Goal: Information Seeking & Learning: Learn about a topic

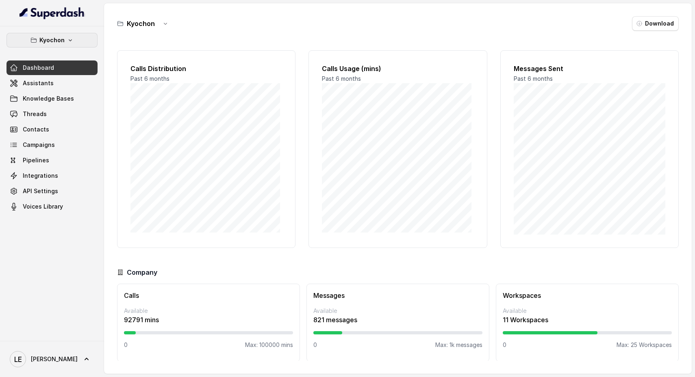
click at [73, 44] on button "Kyochon" at bounding box center [52, 40] width 91 height 15
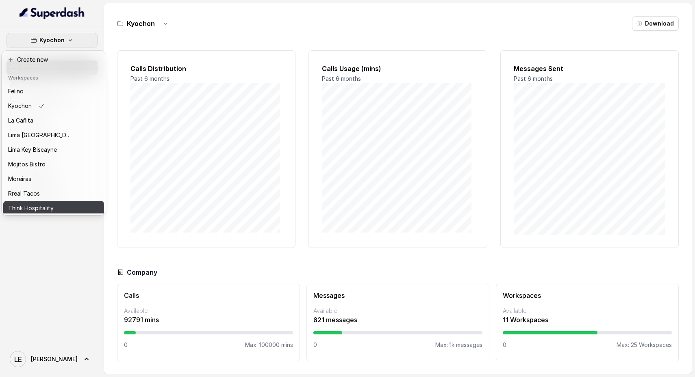
scroll to position [69, 0]
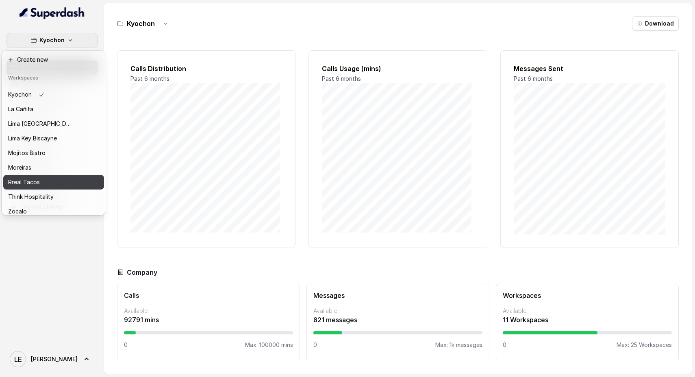
click at [29, 184] on p "Rreal Tacos" at bounding box center [24, 183] width 32 height 10
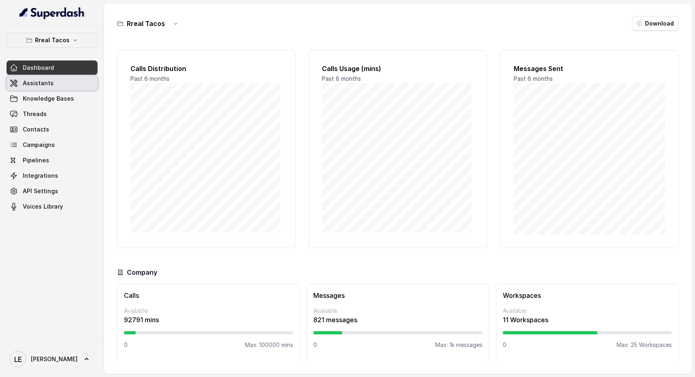
click at [43, 86] on span "Assistants" at bounding box center [38, 83] width 31 height 8
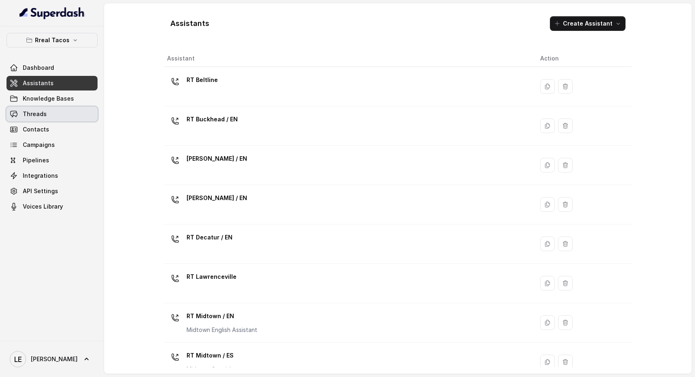
click at [54, 114] on link "Threads" at bounding box center [52, 114] width 91 height 15
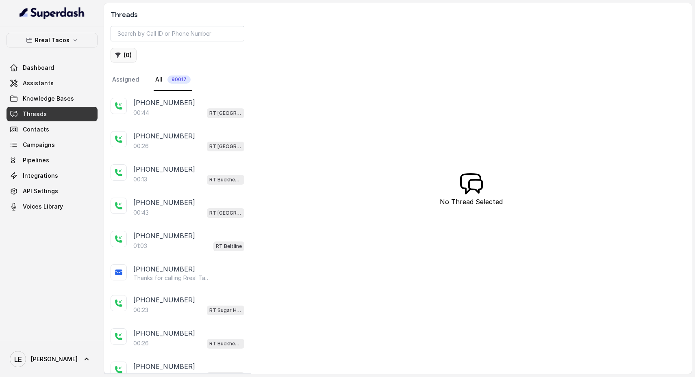
click at [128, 56] on button "( 0 )" at bounding box center [124, 55] width 26 height 15
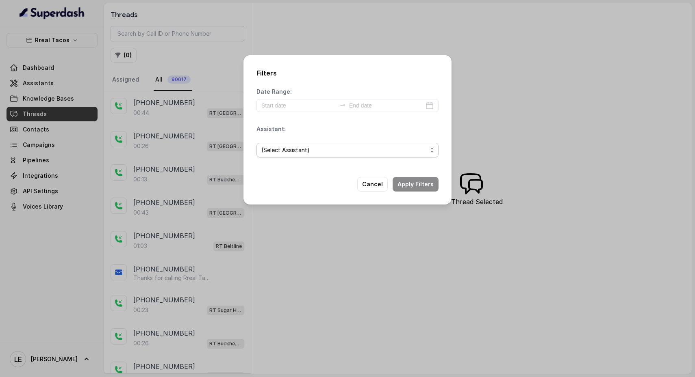
click at [338, 150] on span "(Select Assistant)" at bounding box center [344, 150] width 166 height 10
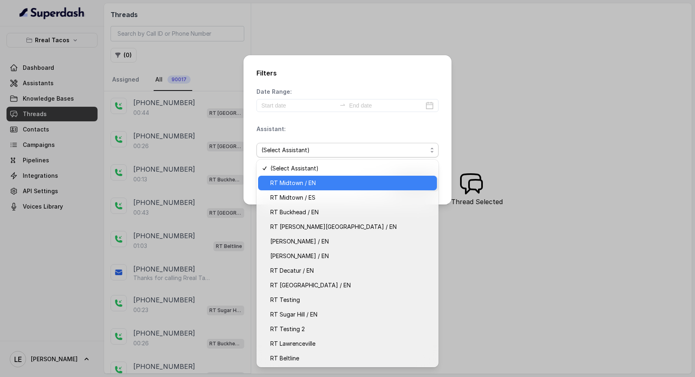
click at [329, 184] on span "RT Midtown / EN" at bounding box center [351, 183] width 162 height 10
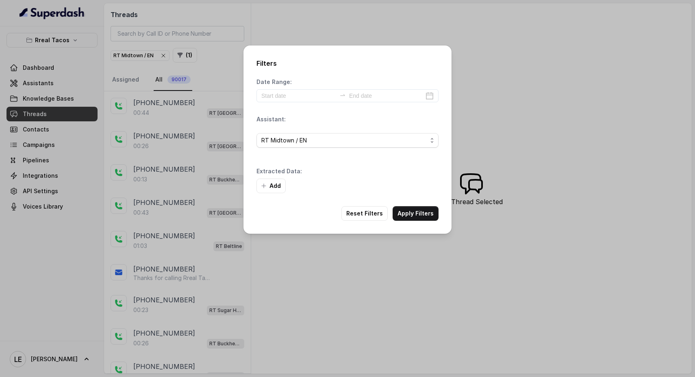
click at [423, 189] on div "Add" at bounding box center [347, 186] width 182 height 15
click at [285, 97] on input at bounding box center [298, 95] width 75 height 9
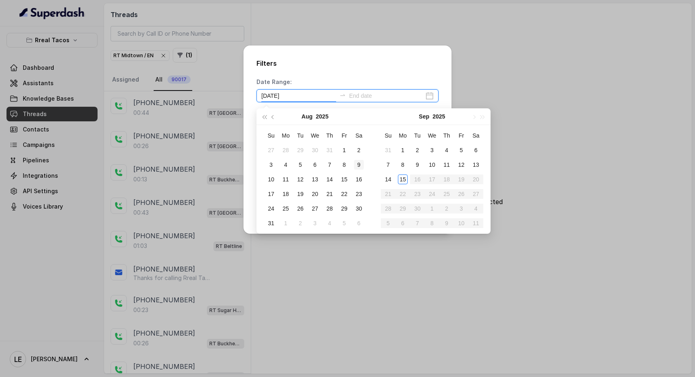
type input "[DATE]"
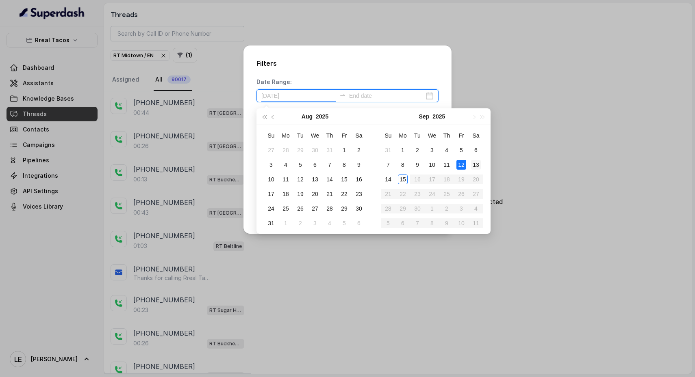
type input "[DATE]"
click at [475, 166] on div "13" at bounding box center [476, 165] width 10 height 10
type input "[DATE]"
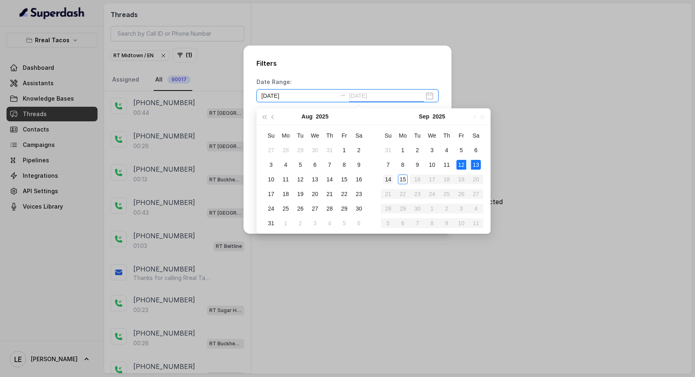
type input "[DATE]"
click at [477, 169] on div "13" at bounding box center [476, 165] width 10 height 10
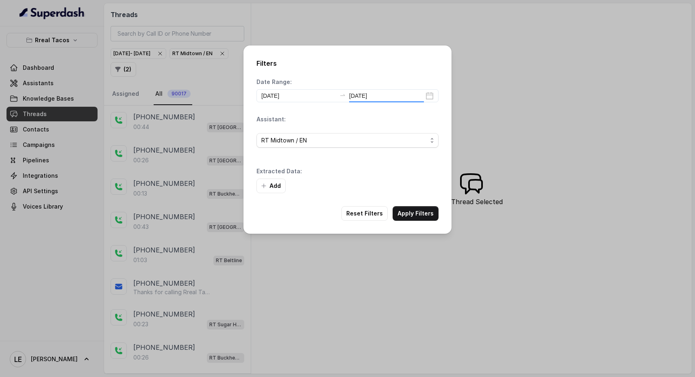
type input "[DATE]"
click at [421, 208] on button "Apply Filters" at bounding box center [415, 213] width 46 height 15
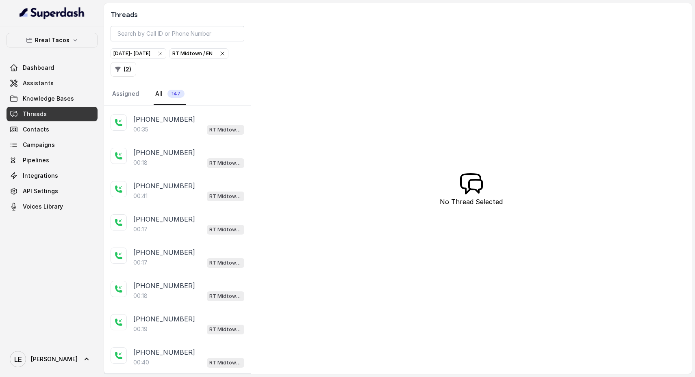
scroll to position [573, 0]
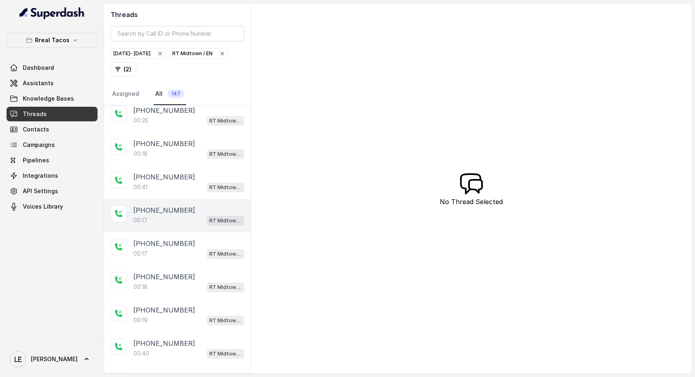
click at [168, 215] on div "00:17 RT Midtown / EN" at bounding box center [188, 220] width 111 height 11
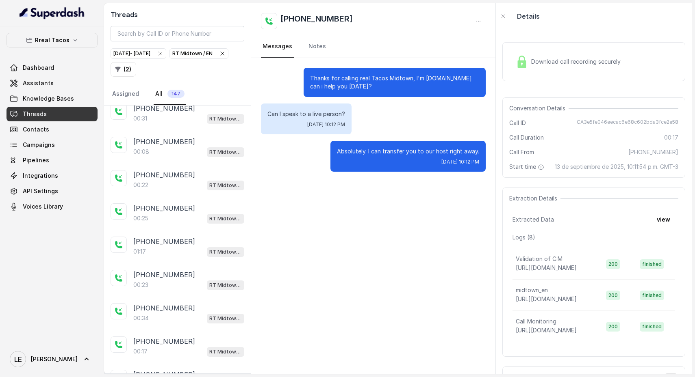
scroll to position [1410, 0]
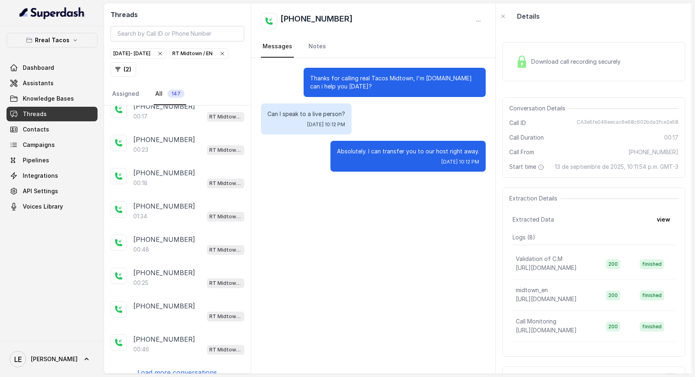
click at [173, 368] on p "Load more conversations" at bounding box center [177, 373] width 80 height 10
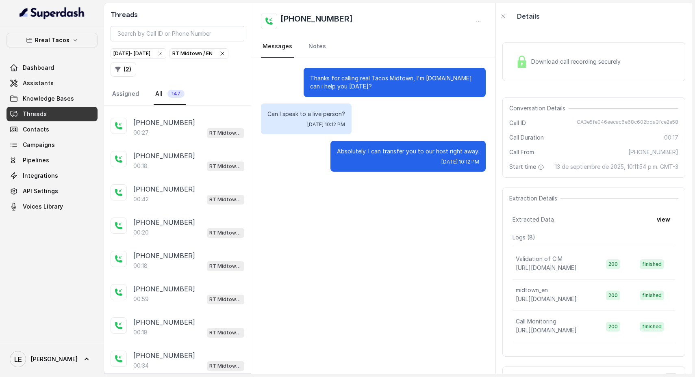
scroll to position [3066, 0]
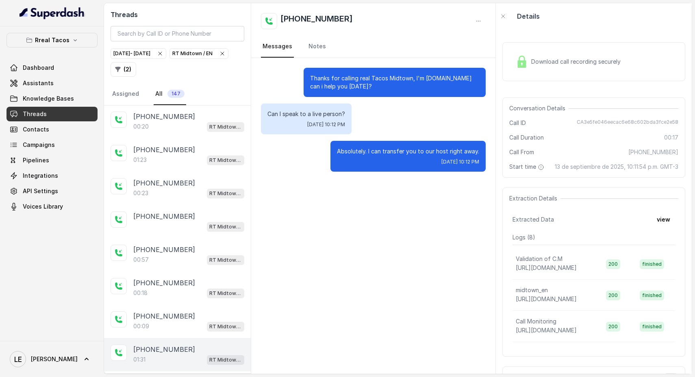
click at [183, 345] on div "[PHONE_NUMBER]" at bounding box center [188, 350] width 111 height 10
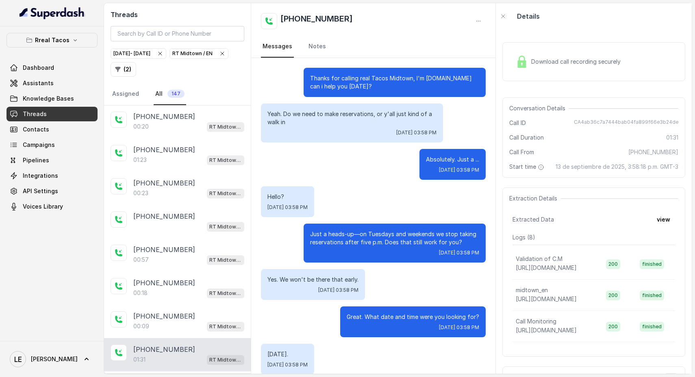
scroll to position [484, 0]
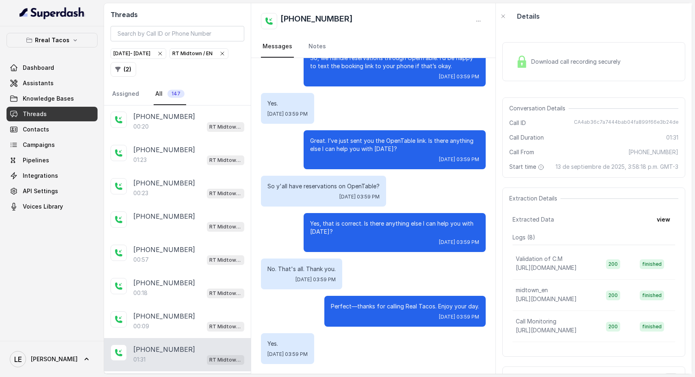
click at [182, 368] on div "[PHONE_NUMBER]:28 RT Midtown / EN [PHONE_NUMBER]:28 RT Midtown / EN [PHONE_NUMB…" at bounding box center [177, 240] width 147 height 268
click at [187, 377] on p "Load more conversations" at bounding box center [177, 383] width 80 height 10
click at [167, 377] on p "Load more conversations" at bounding box center [177, 383] width 80 height 10
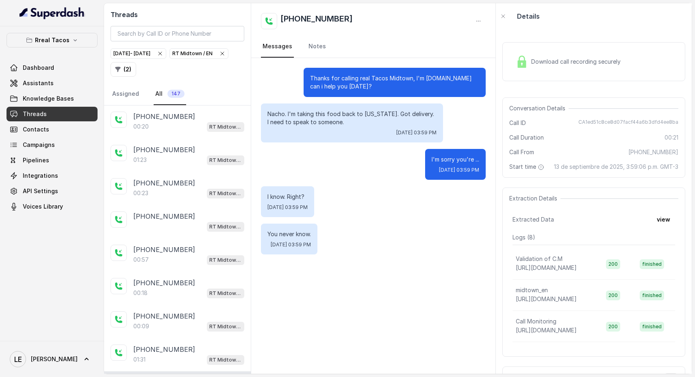
click at [167, 377] on p "[PHONE_NUMBER]" at bounding box center [164, 383] width 62 height 10
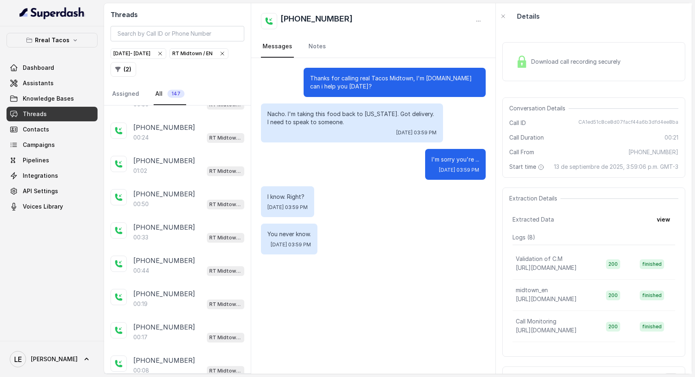
scroll to position [6156, 0]
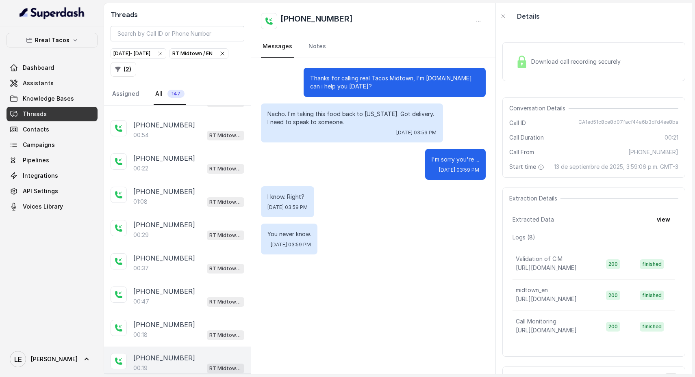
click at [163, 363] on div "00:19 RT Midtown / EN" at bounding box center [188, 368] width 111 height 11
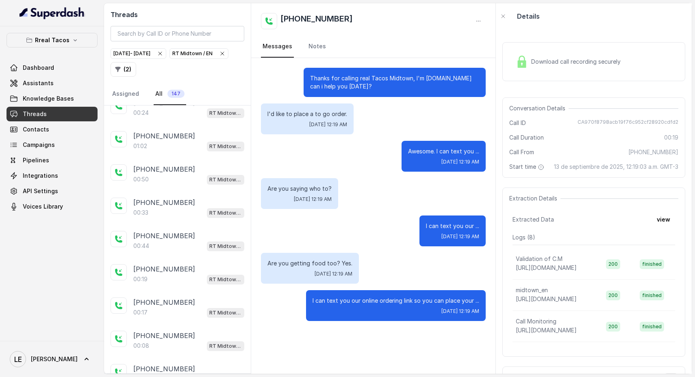
scroll to position [6156, 0]
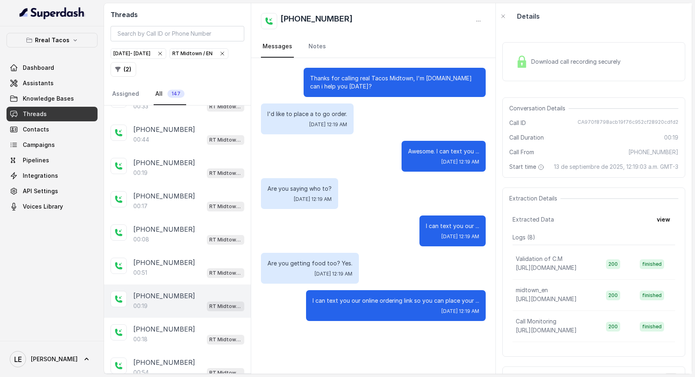
click at [164, 285] on div "[PHONE_NUMBER]:19 RT Midtown / EN" at bounding box center [177, 301] width 147 height 33
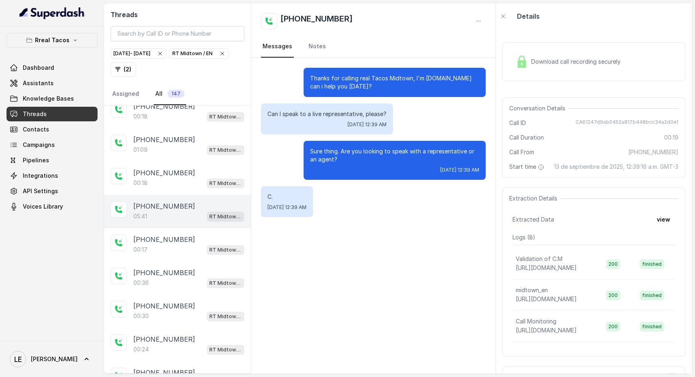
click at [170, 195] on div "[PHONE_NUMBER]:41 RT Midtown / EN" at bounding box center [177, 211] width 147 height 33
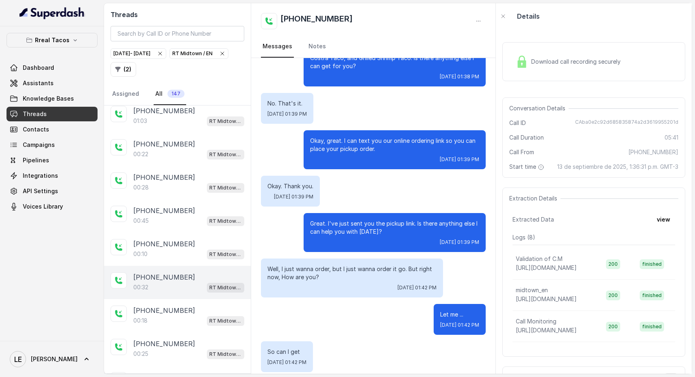
scroll to position [4629, 0]
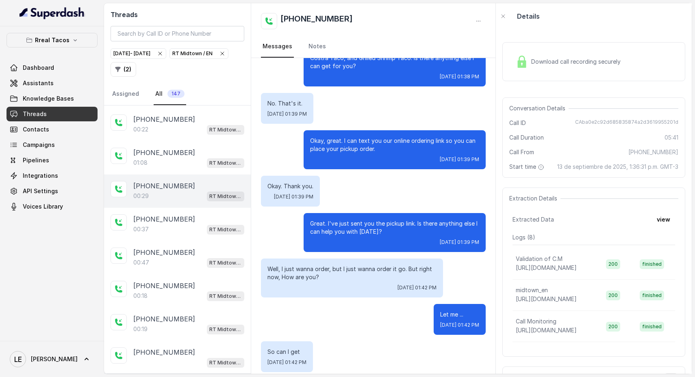
click at [153, 191] on div "00:29 RT Midtown / EN" at bounding box center [188, 196] width 111 height 11
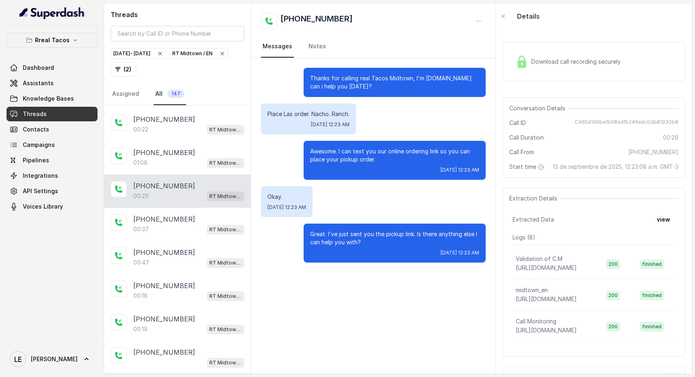
scroll to position [4534, 0]
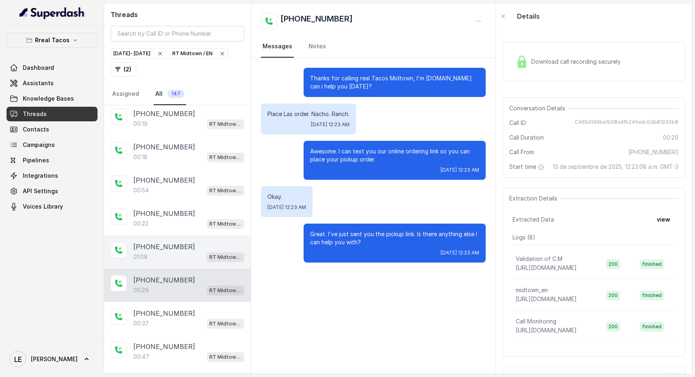
click at [167, 242] on p "[PHONE_NUMBER]" at bounding box center [164, 247] width 62 height 10
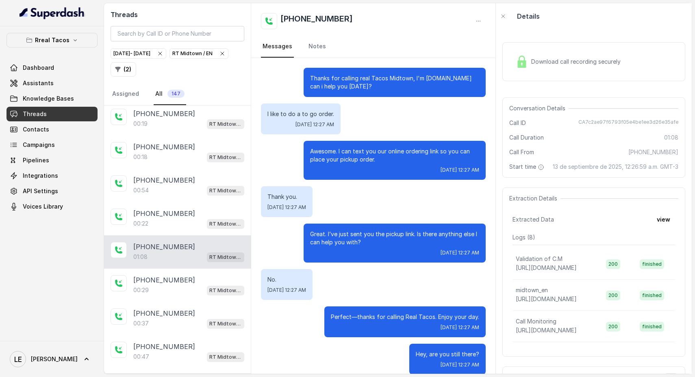
scroll to position [123, 0]
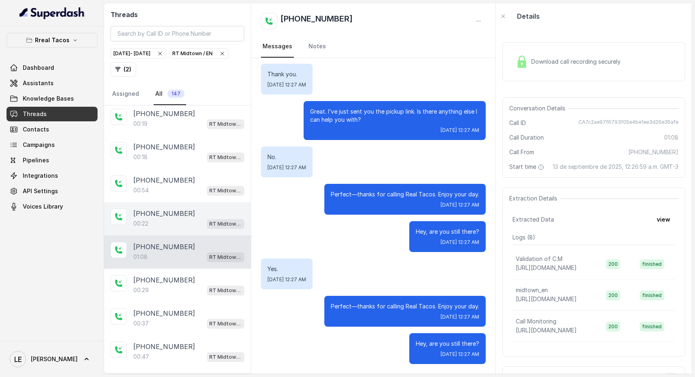
click at [173, 209] on p "[PHONE_NUMBER]" at bounding box center [164, 214] width 62 height 10
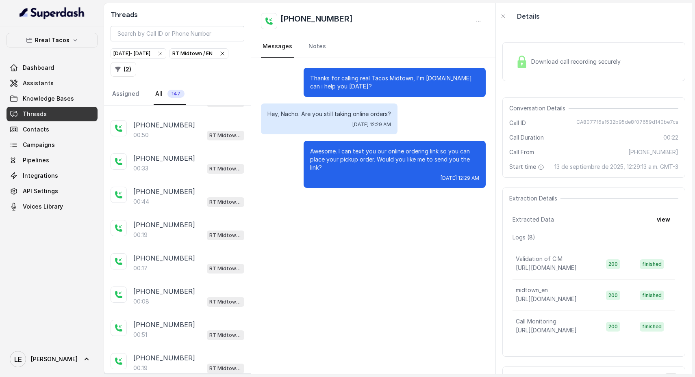
scroll to position [4109, 0]
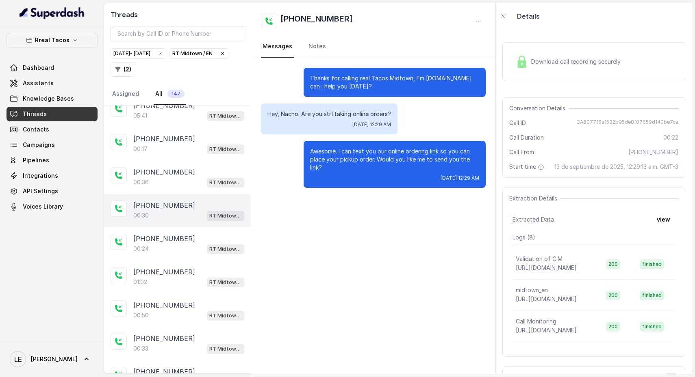
click at [174, 201] on p "[PHONE_NUMBER]" at bounding box center [164, 206] width 62 height 10
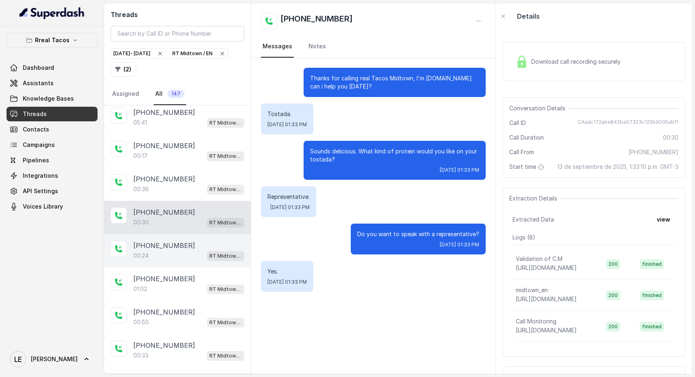
scroll to position [4092, 0]
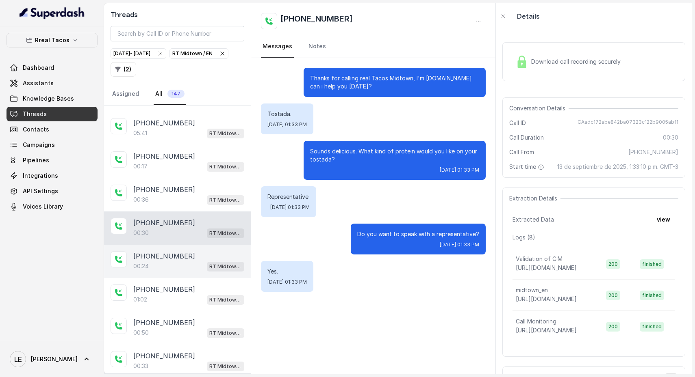
click at [163, 261] on div "00:24 RT Midtown / EN" at bounding box center [188, 266] width 111 height 11
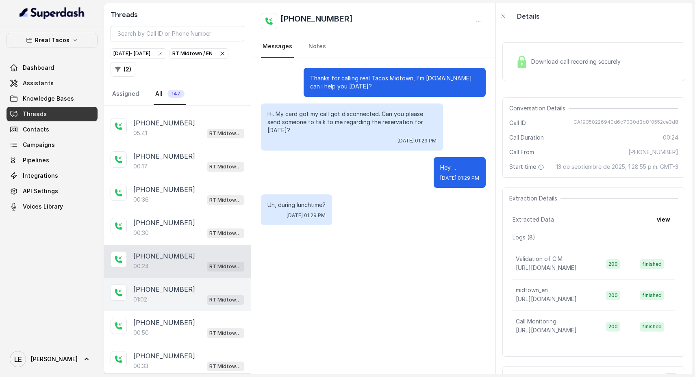
click at [178, 295] on div "01:02 RT Midtown / EN" at bounding box center [188, 300] width 111 height 11
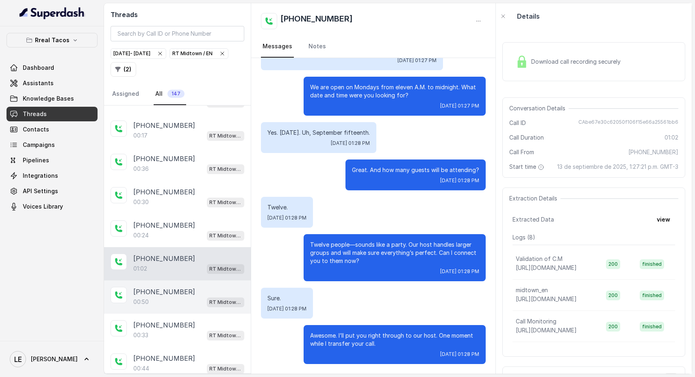
scroll to position [4129, 0]
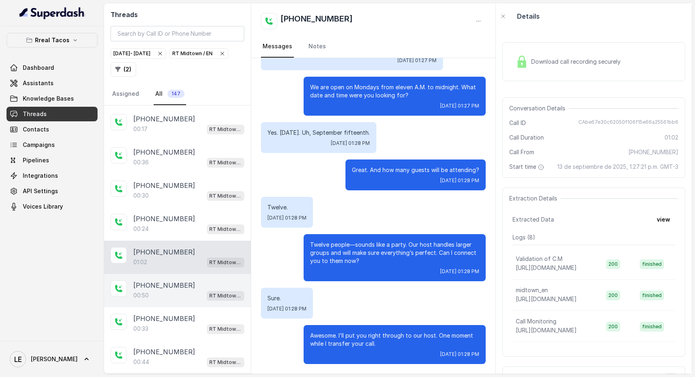
click at [174, 291] on div "00:50 RT Midtown / EN" at bounding box center [188, 296] width 111 height 11
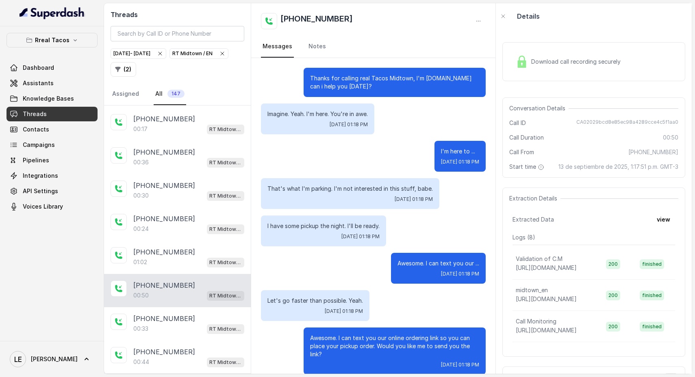
scroll to position [280, 0]
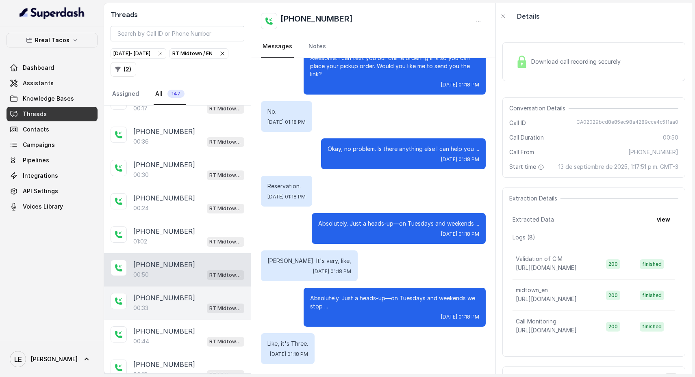
click at [176, 303] on div "00:33 RT Midtown / EN" at bounding box center [188, 308] width 111 height 11
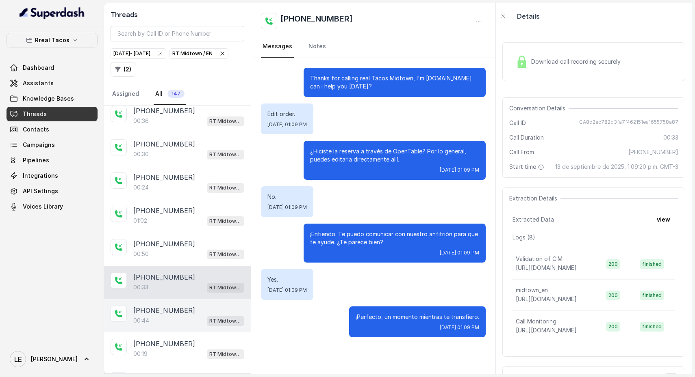
scroll to position [4191, 0]
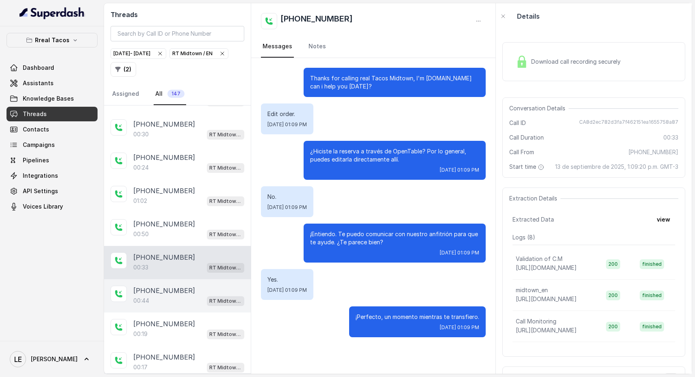
click at [173, 296] on div "00:44 RT Midtown / EN" at bounding box center [188, 301] width 111 height 11
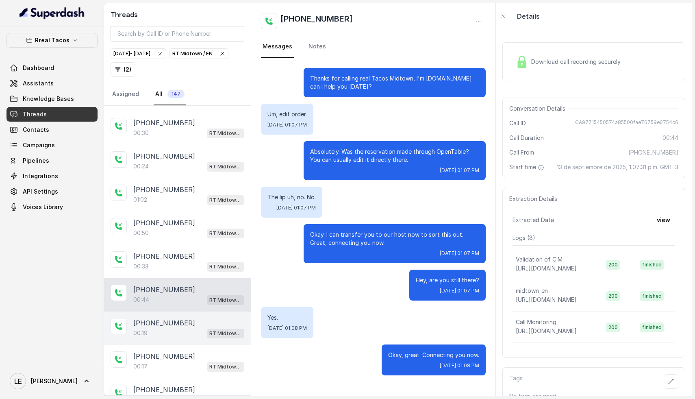
click at [161, 327] on div "00:19 RT Midtown / EN" at bounding box center [188, 332] width 111 height 11
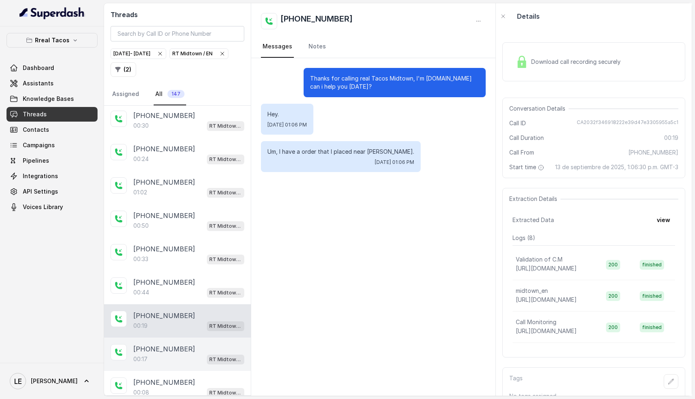
scroll to position [4207, 0]
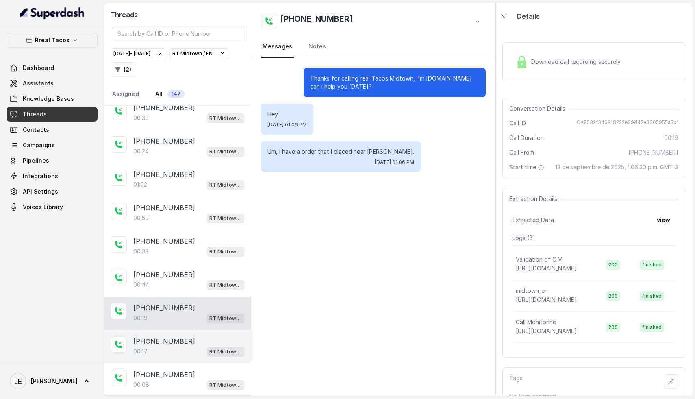
click at [164, 346] on div "00:17 RT Midtown / EN" at bounding box center [188, 351] width 111 height 11
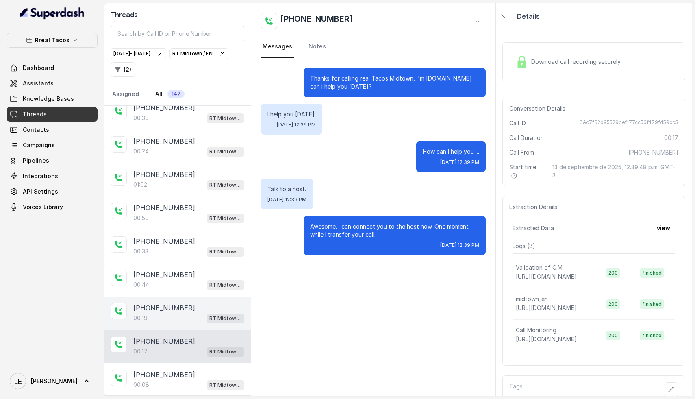
click at [170, 303] on p "[PHONE_NUMBER]" at bounding box center [164, 308] width 62 height 10
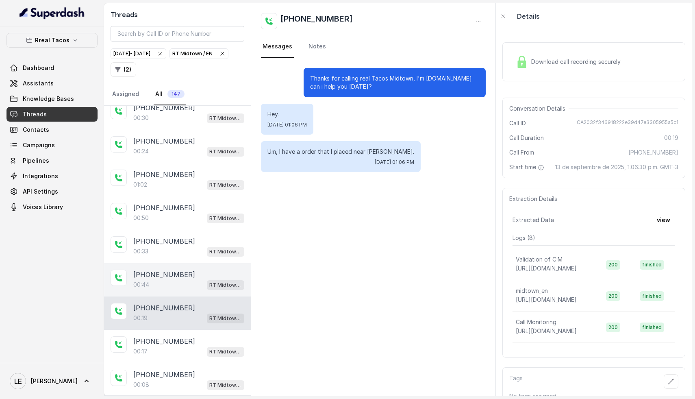
click at [156, 279] on div "00:44 RT Midtown / EN" at bounding box center [188, 284] width 111 height 11
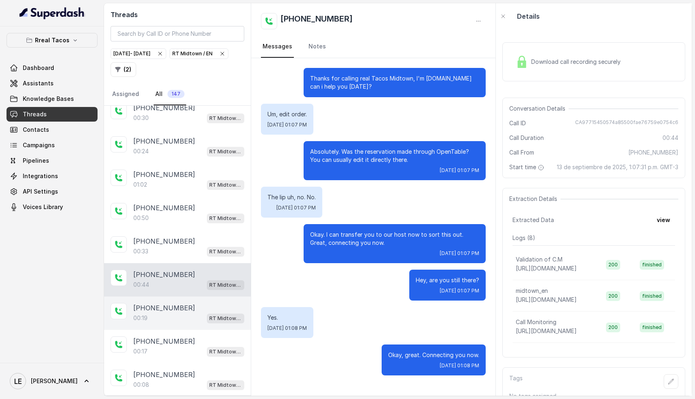
click at [166, 303] on p "[PHONE_NUMBER]" at bounding box center [164, 308] width 62 height 10
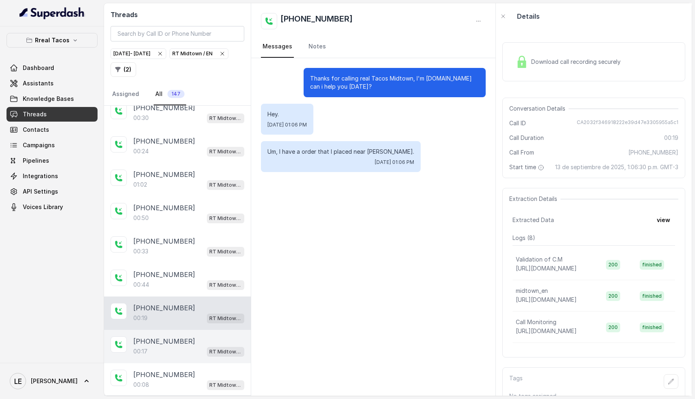
click at [173, 346] on div "00:17 RT Midtown / EN" at bounding box center [188, 351] width 111 height 11
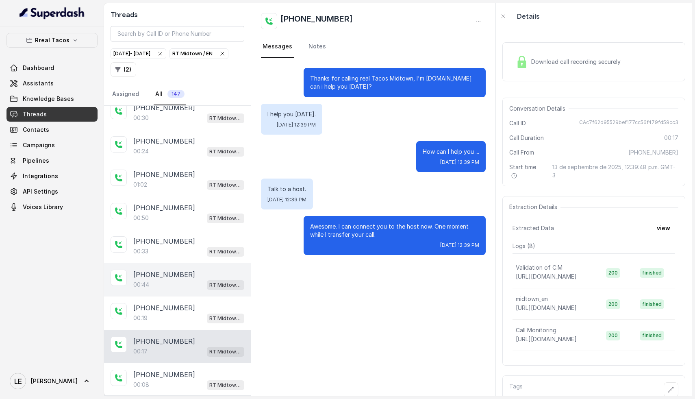
click at [173, 303] on p "[PHONE_NUMBER]" at bounding box center [164, 308] width 62 height 10
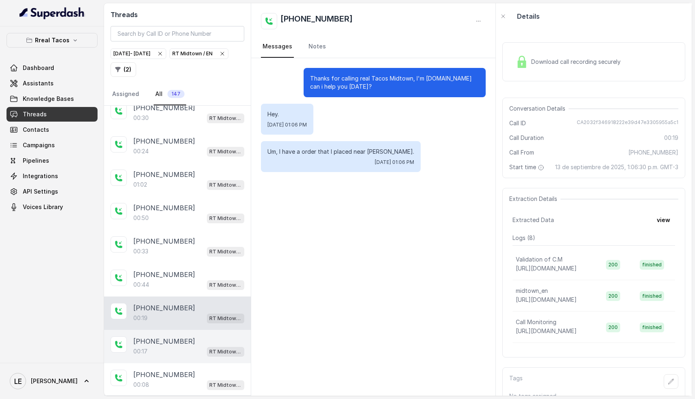
click at [162, 336] on p "[PHONE_NUMBER]" at bounding box center [164, 341] width 62 height 10
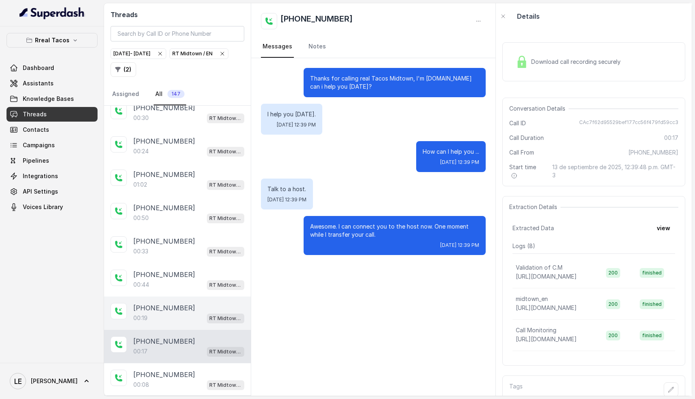
click at [176, 303] on p "[PHONE_NUMBER]" at bounding box center [164, 308] width 62 height 10
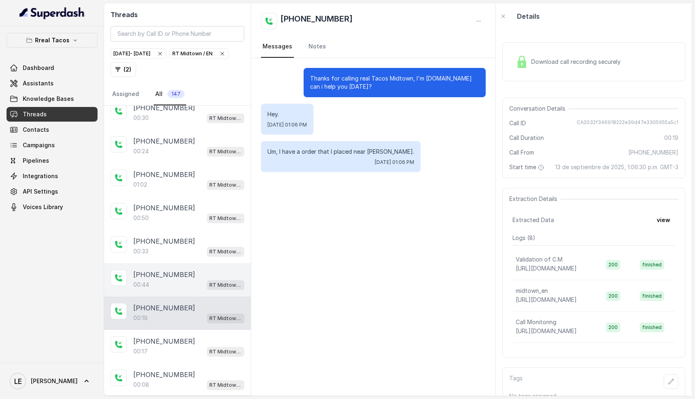
click at [173, 279] on div "00:44 RT Midtown / EN" at bounding box center [188, 284] width 111 height 11
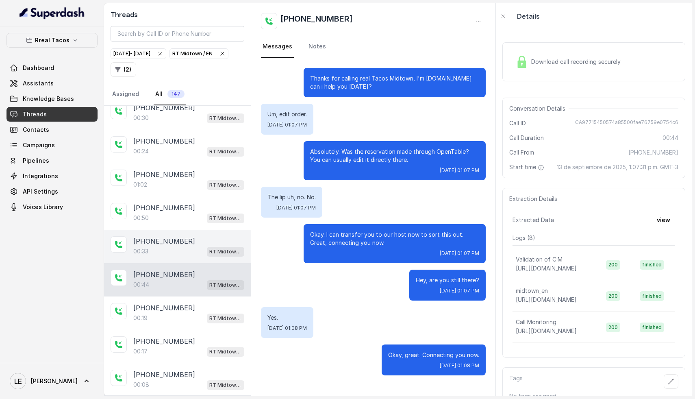
click at [166, 246] on div "00:33 RT Midtown / EN" at bounding box center [188, 251] width 111 height 11
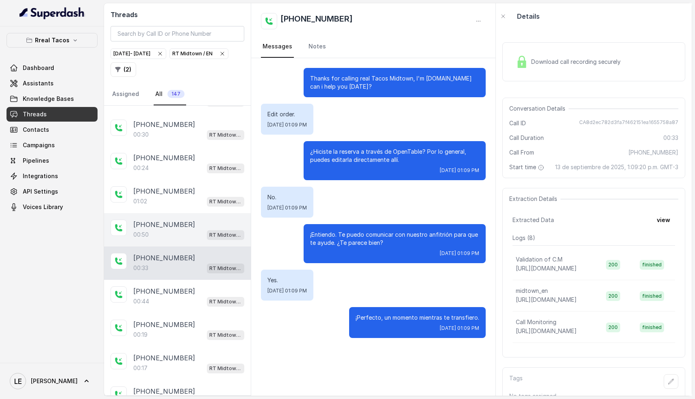
click at [165, 246] on div "[PHONE_NUMBER]:33 RT Midtown / EN" at bounding box center [177, 262] width 147 height 33
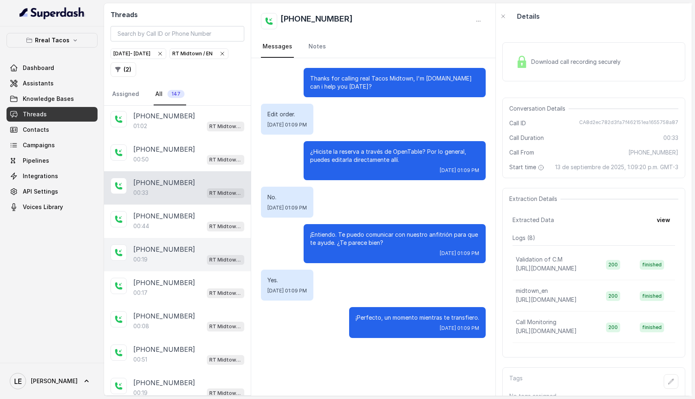
scroll to position [4286, 0]
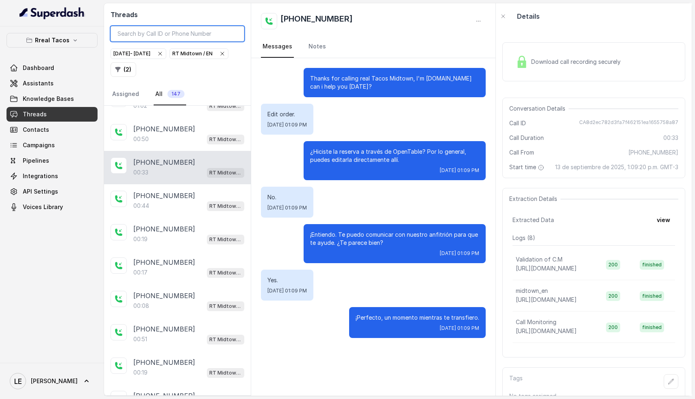
click at [180, 32] on input "search" at bounding box center [178, 33] width 134 height 15
paste input "CAbe67e30c62050f106f15e66a25561bb6"
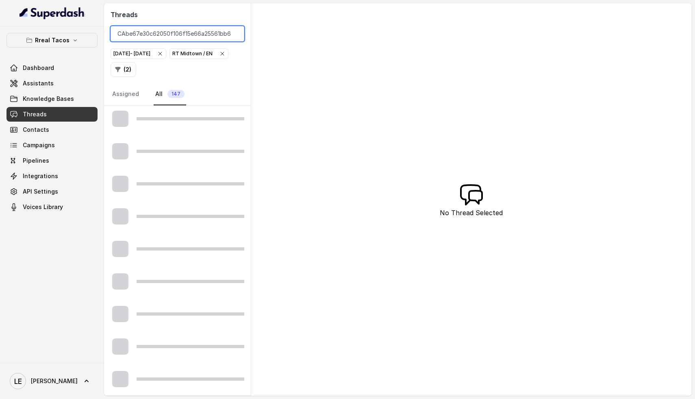
scroll to position [360, 0]
type input "CAbe67e30c62050f106f15e66a25561bb6"
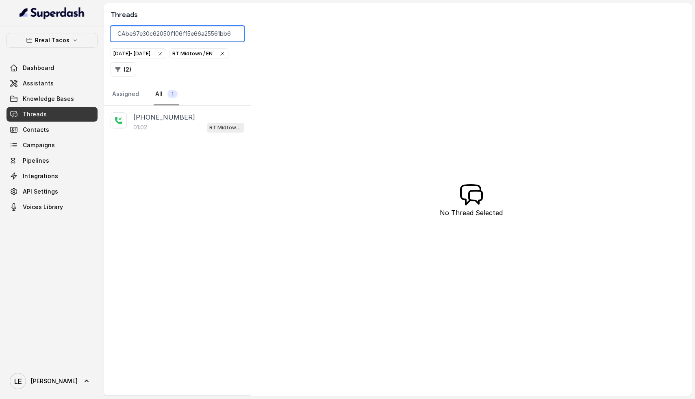
scroll to position [0, 0]
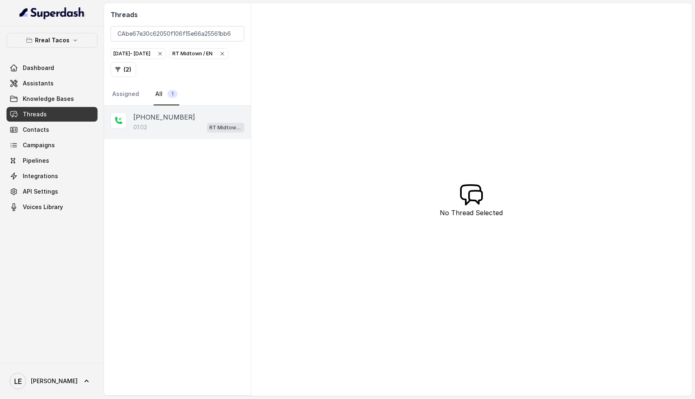
click at [153, 130] on div "01:02 RT Midtown / EN" at bounding box center [188, 127] width 111 height 11
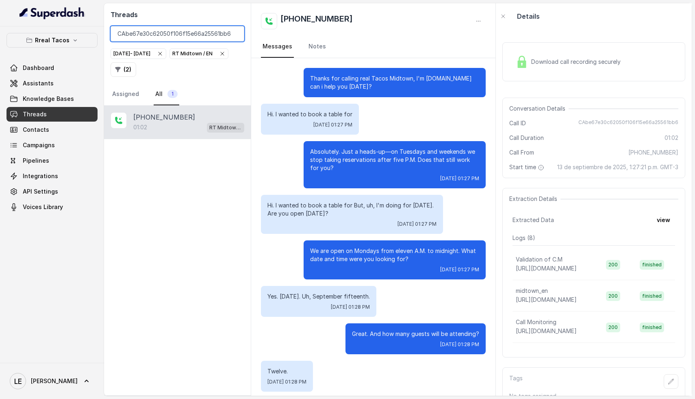
click at [234, 34] on input "CAbe67e30c62050f106f15e66a25561bb6" at bounding box center [178, 33] width 134 height 15
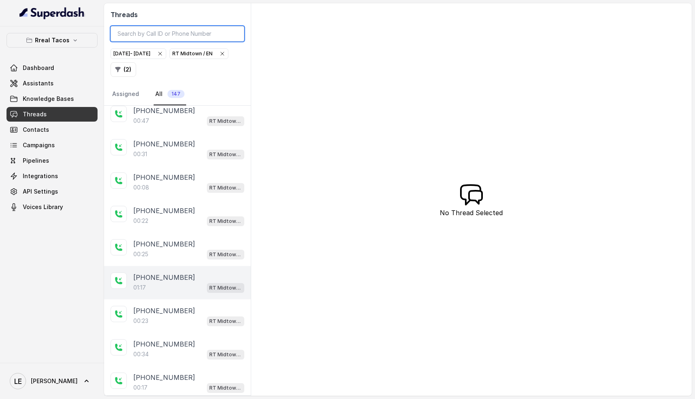
scroll to position [1389, 0]
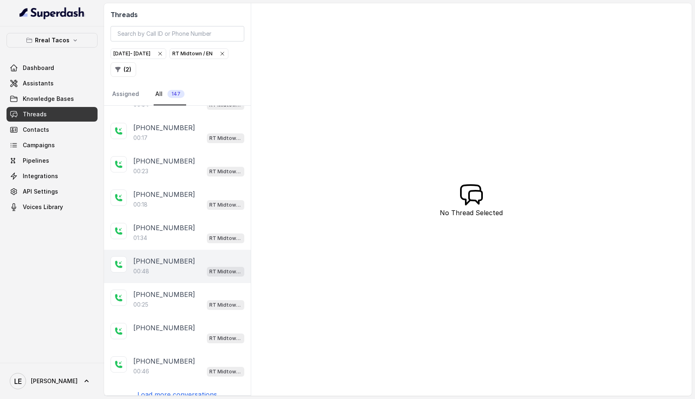
click at [153, 256] on p "[PHONE_NUMBER]" at bounding box center [164, 261] width 62 height 10
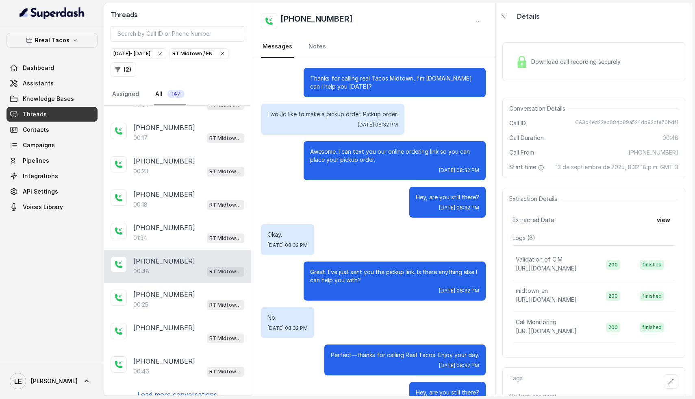
scroll to position [27, 0]
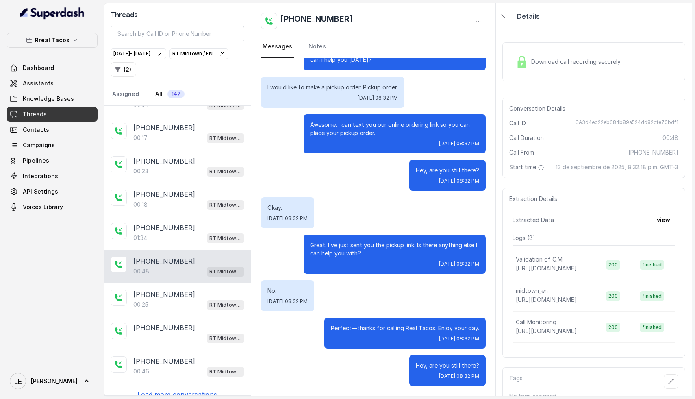
click at [176, 377] on p "Load more conversations" at bounding box center [177, 394] width 80 height 10
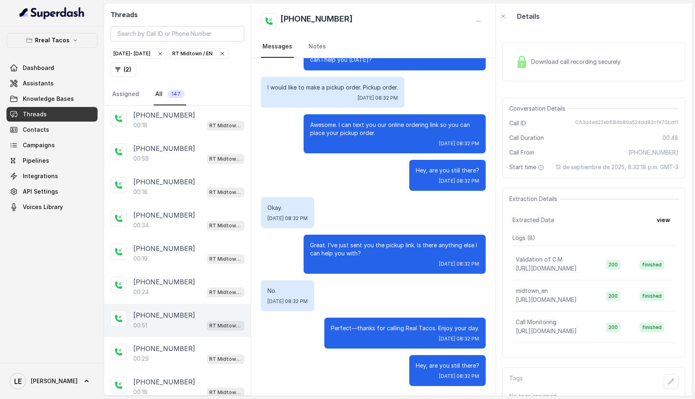
scroll to position [3045, 0]
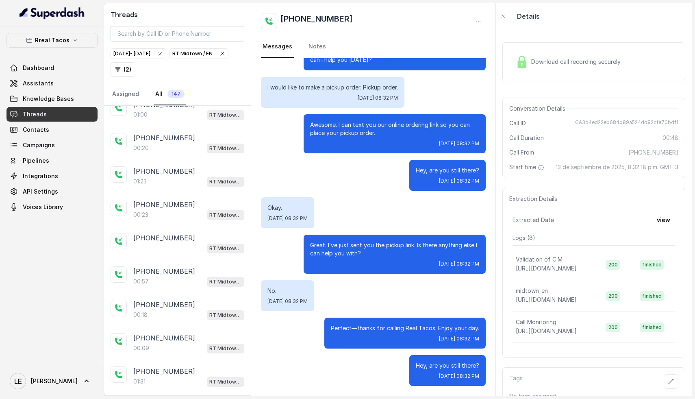
click at [183, 377] on p "Load more conversations" at bounding box center [177, 404] width 80 height 10
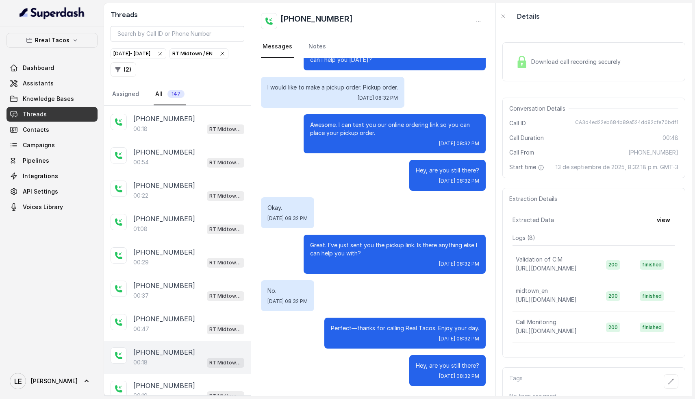
scroll to position [4578, 0]
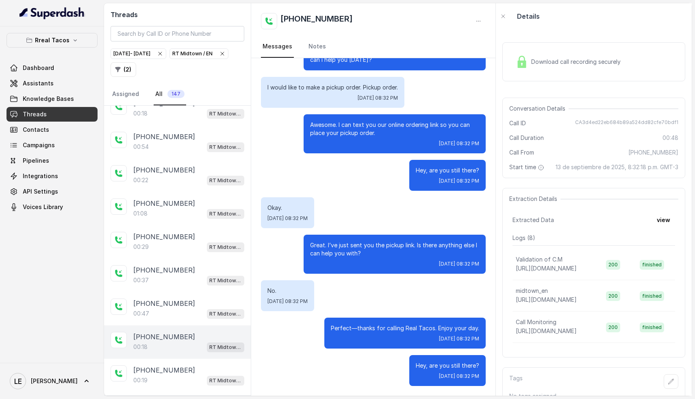
click at [157, 327] on div "[PHONE_NUMBER]:18 RT Midtown / EN" at bounding box center [177, 341] width 147 height 33
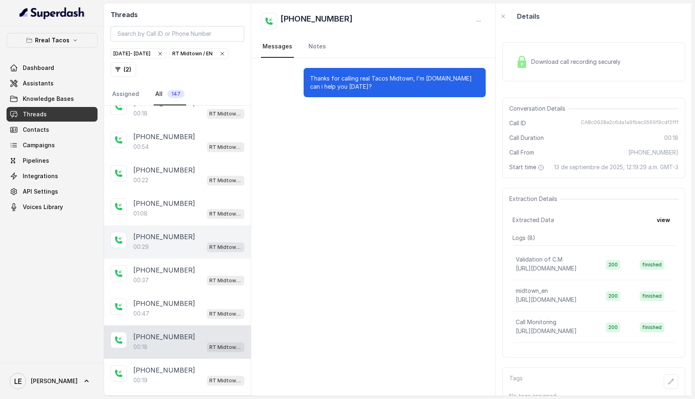
click at [200, 225] on div "[PHONE_NUMBER]:29 RT Midtown / EN" at bounding box center [177, 241] width 147 height 33
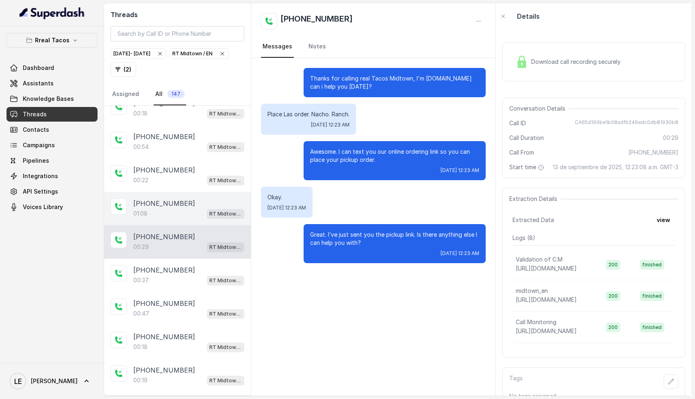
click at [160, 208] on div "01:08 RT Midtown / EN" at bounding box center [188, 213] width 111 height 11
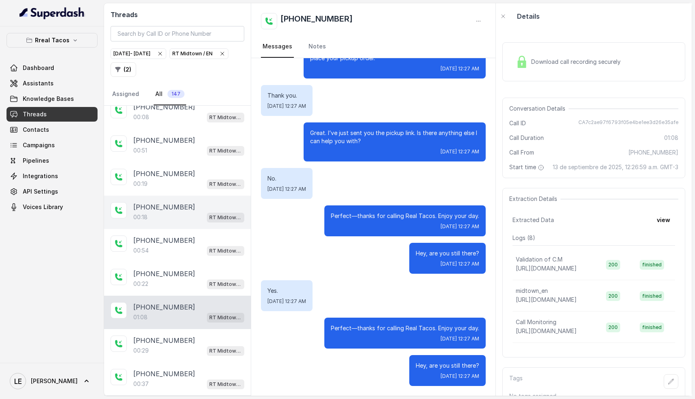
scroll to position [4387, 0]
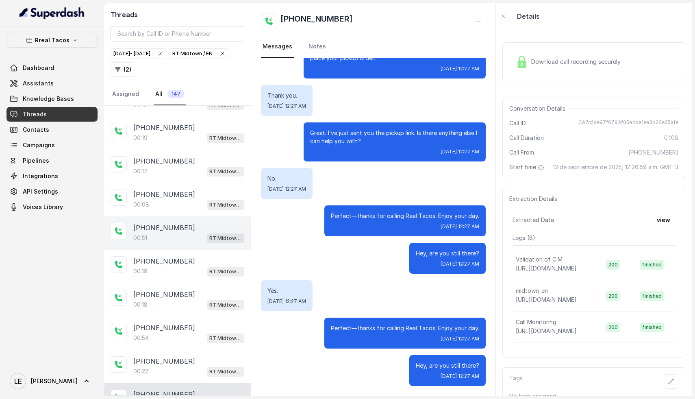
click at [171, 223] on p "[PHONE_NUMBER]" at bounding box center [164, 228] width 62 height 10
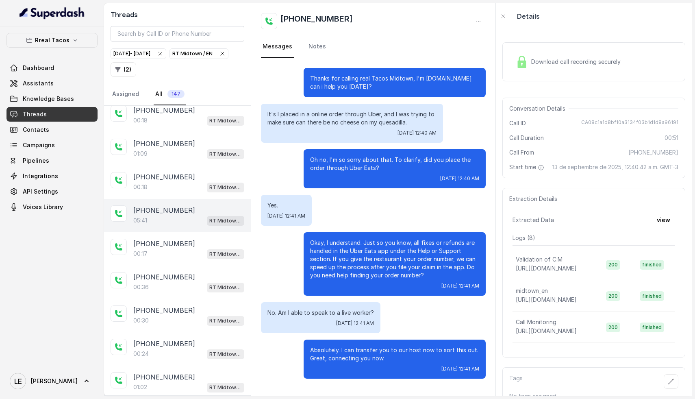
click at [176, 215] on div "05:41 RT Midtown / EN" at bounding box center [188, 220] width 111 height 11
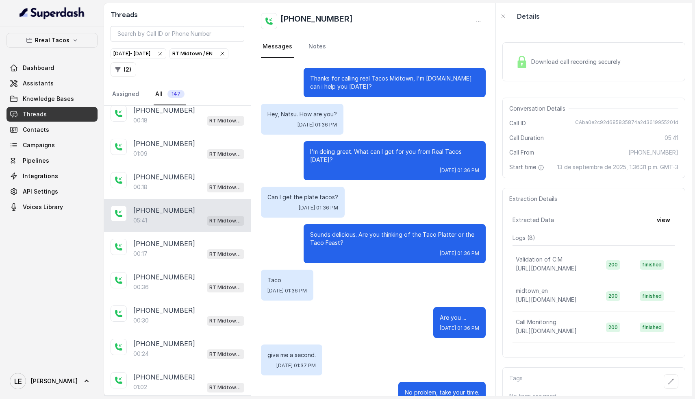
scroll to position [1324, 0]
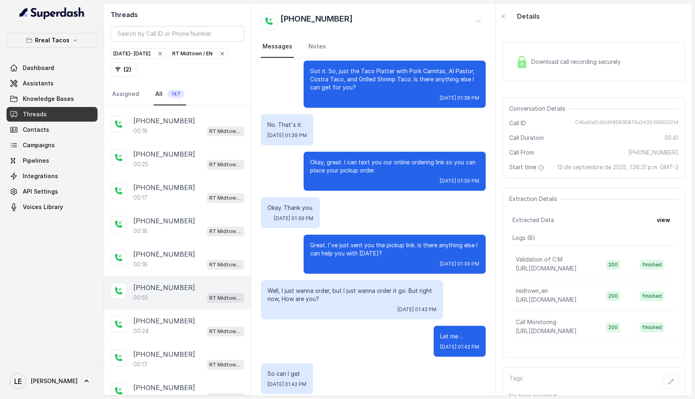
click at [159, 282] on p "[PHONE_NUMBER]" at bounding box center [164, 287] width 62 height 10
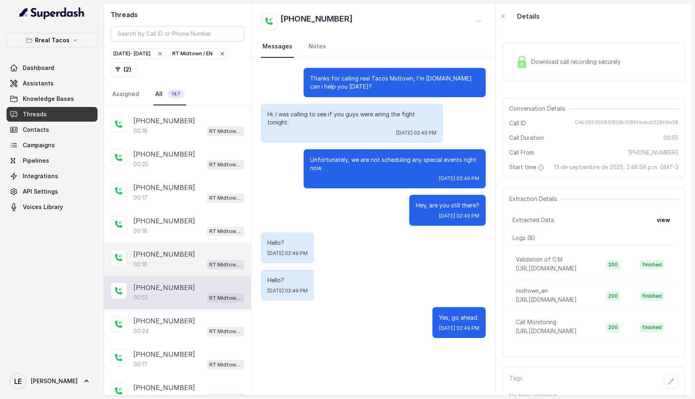
click at [178, 249] on p "[PHONE_NUMBER]" at bounding box center [164, 254] width 62 height 10
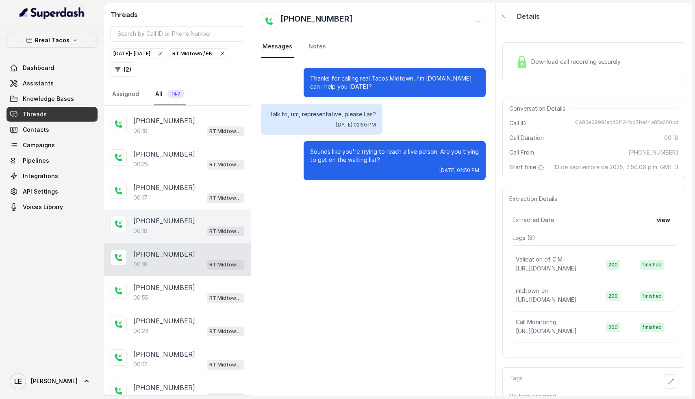
click at [179, 226] on div "00:18 RT Midtown / EN" at bounding box center [188, 231] width 111 height 11
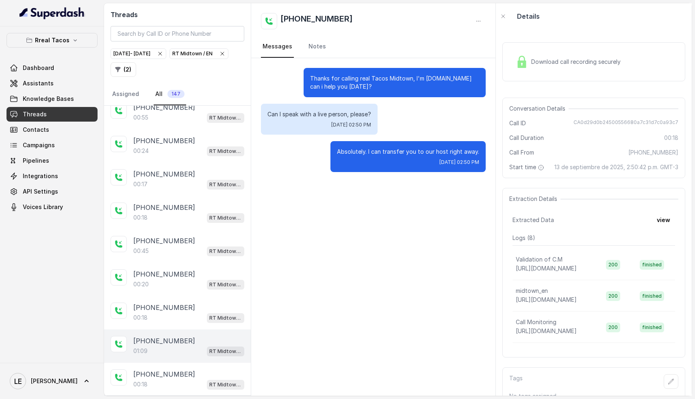
scroll to position [3870, 0]
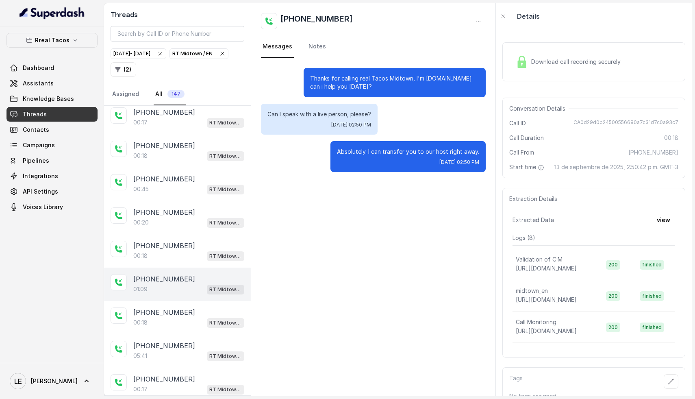
click at [184, 274] on div "[PHONE_NUMBER]" at bounding box center [188, 279] width 111 height 10
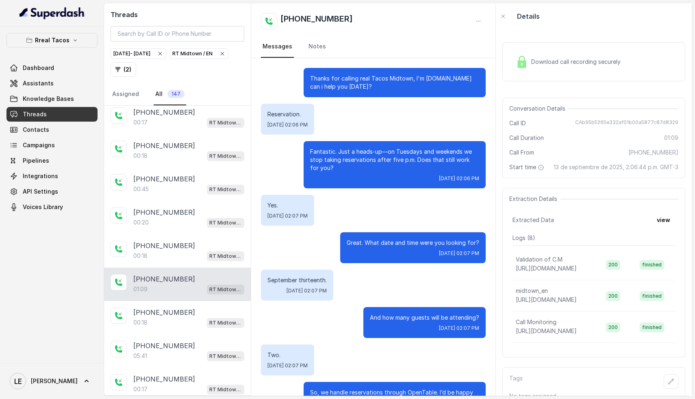
scroll to position [366, 0]
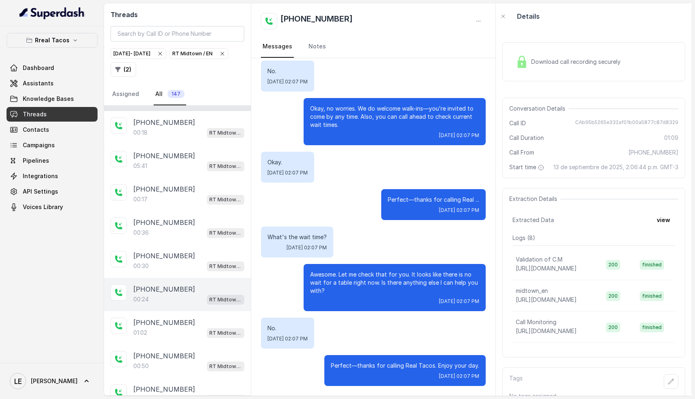
click at [173, 278] on div "[PHONE_NUMBER]:24 RT Midtown / EN" at bounding box center [177, 294] width 147 height 33
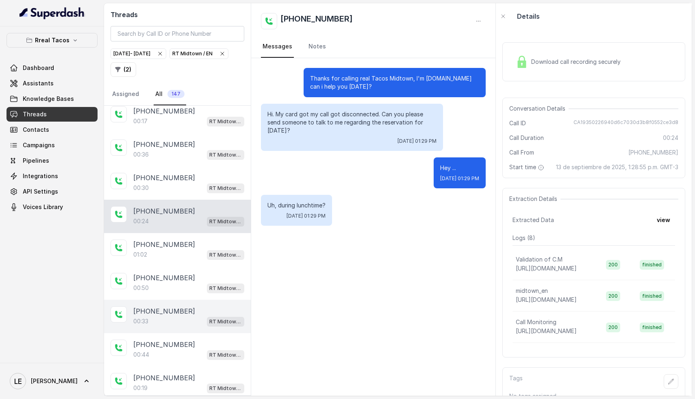
scroll to position [4154, 0]
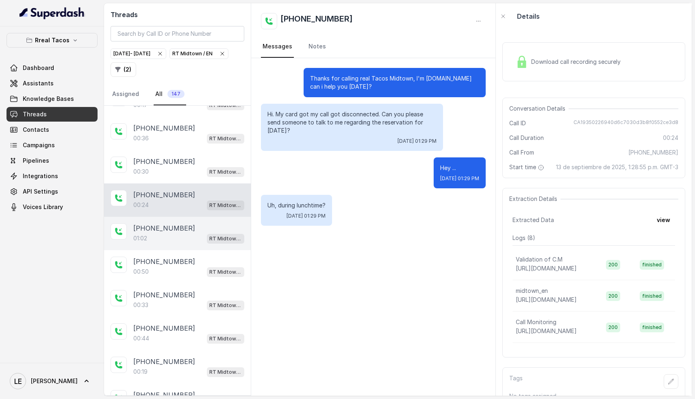
click at [173, 223] on p "[PHONE_NUMBER]" at bounding box center [164, 228] width 62 height 10
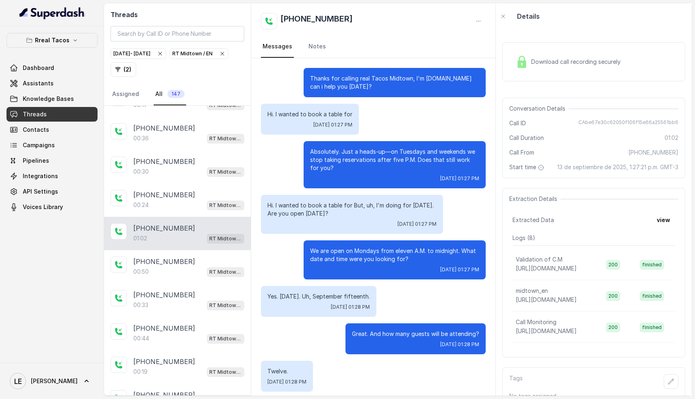
scroll to position [142, 0]
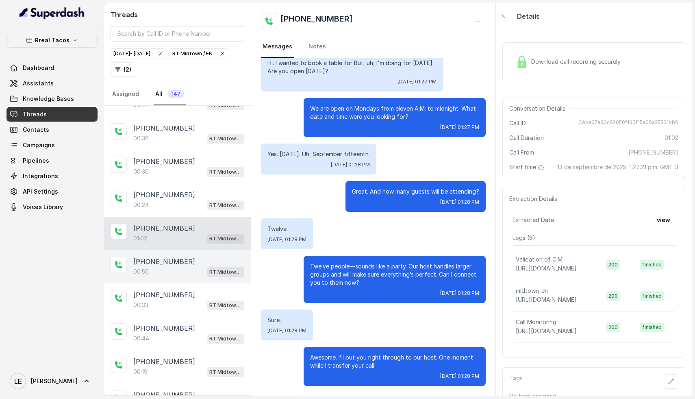
click at [172, 250] on div "[PHONE_NUMBER]:50 RT Midtown / EN" at bounding box center [177, 266] width 147 height 33
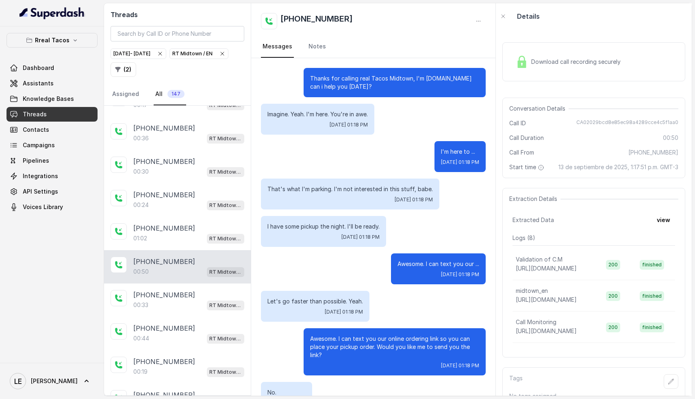
scroll to position [259, 0]
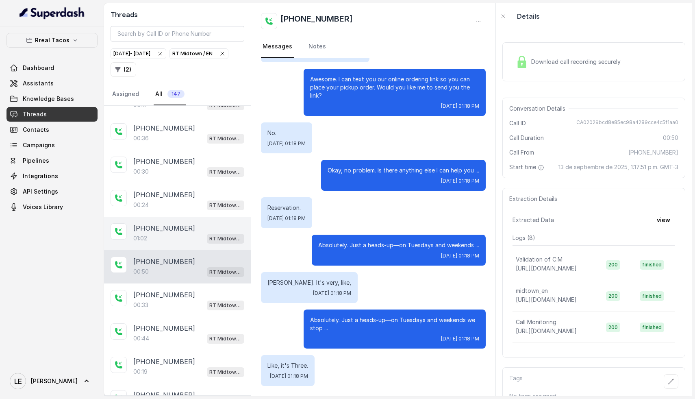
click at [170, 233] on div "01:02 RT Midtown / EN" at bounding box center [188, 238] width 111 height 11
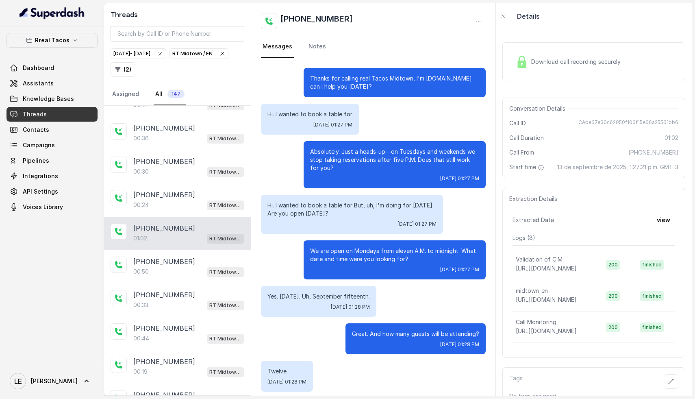
scroll to position [142, 0]
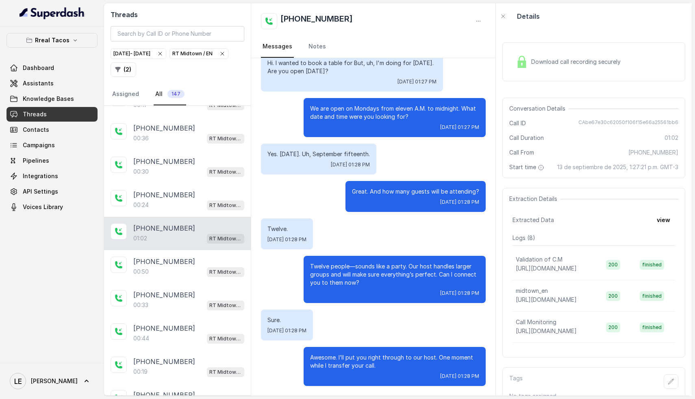
click at [608, 72] on div "Download call recording securely" at bounding box center [593, 61] width 183 height 39
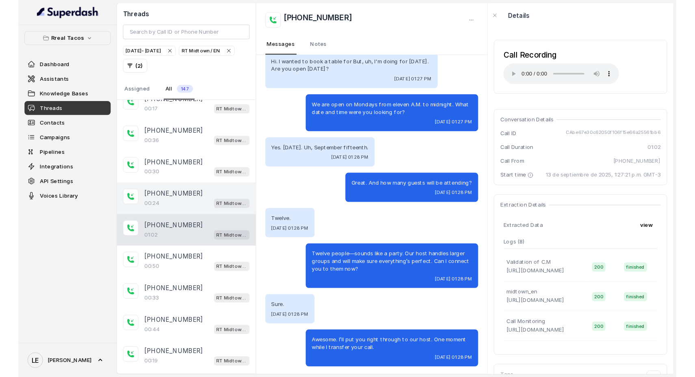
scroll to position [4143, 0]
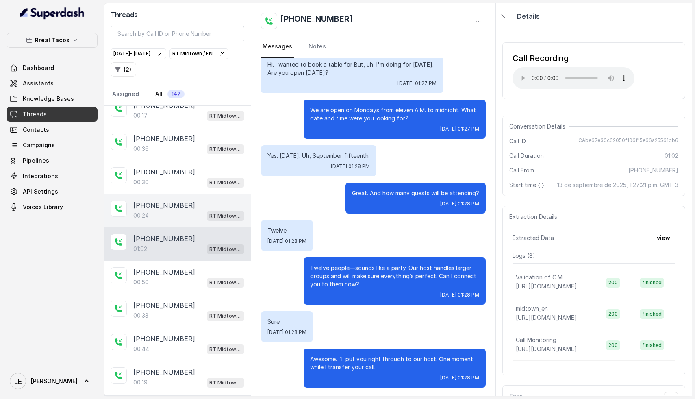
click at [163, 210] on div "00:24 RT Midtown / EN" at bounding box center [188, 215] width 111 height 11
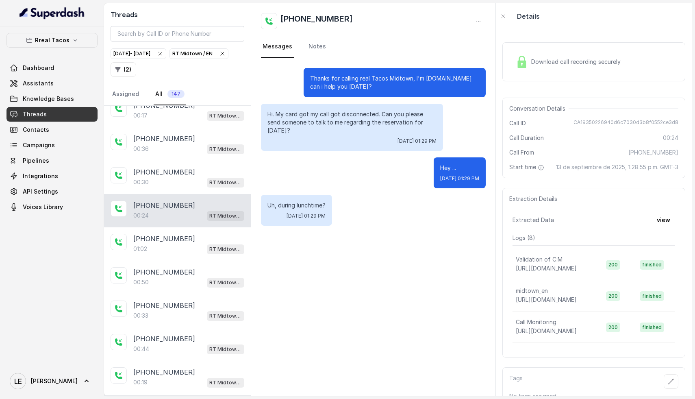
click at [535, 79] on div "Download call recording securely" at bounding box center [593, 61] width 183 height 39
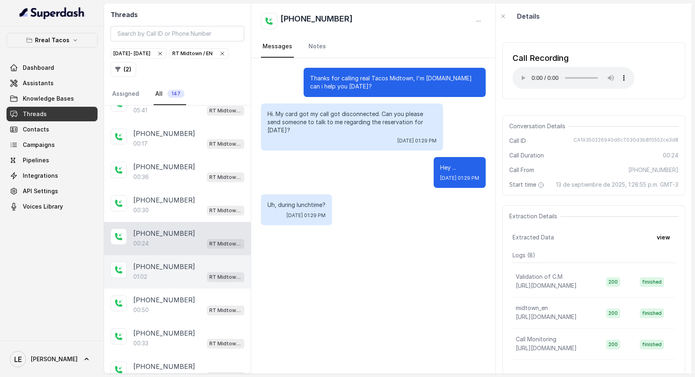
scroll to position [4105, 0]
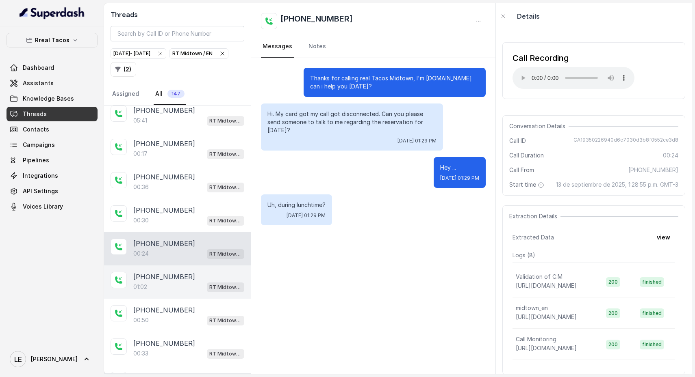
click at [173, 282] on div "01:02 RT Midtown / EN" at bounding box center [188, 287] width 111 height 11
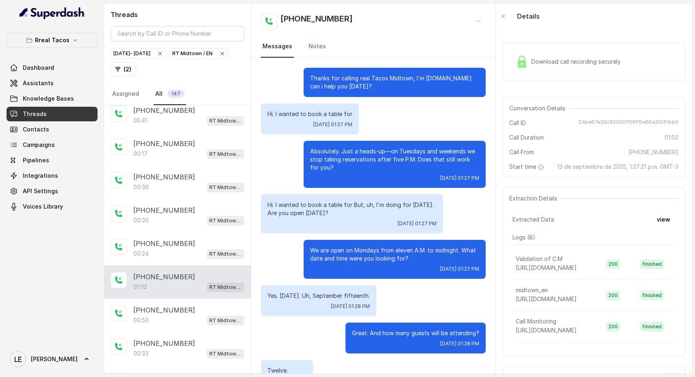
scroll to position [163, 0]
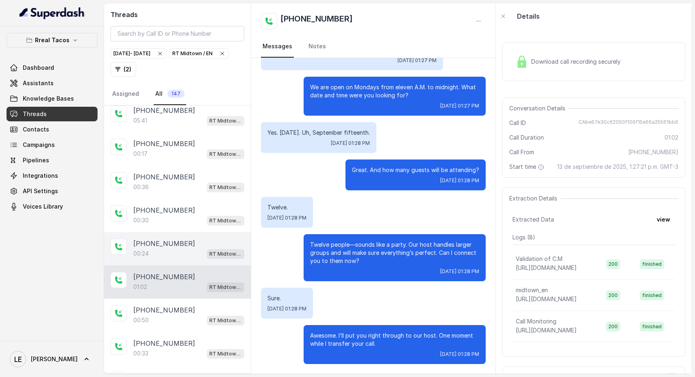
click at [172, 249] on div "00:24 RT Midtown / EN" at bounding box center [188, 254] width 111 height 11
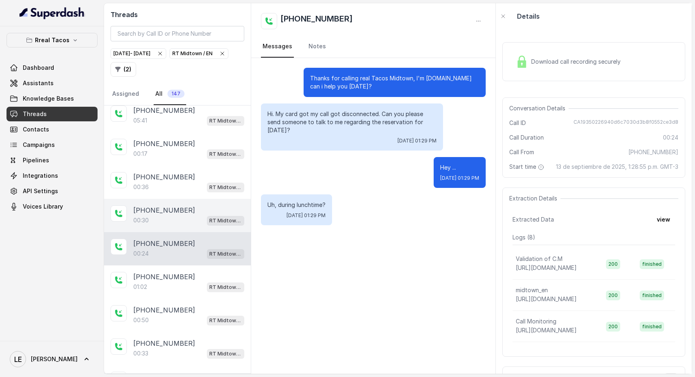
click at [168, 206] on p "[PHONE_NUMBER]" at bounding box center [164, 211] width 62 height 10
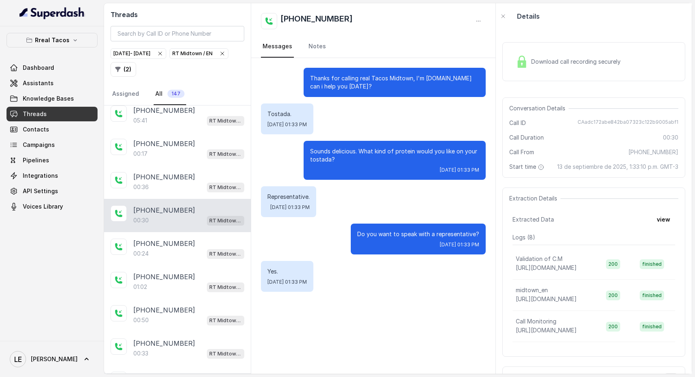
drag, startPoint x: 587, startPoint y: 69, endPoint x: 579, endPoint y: 71, distance: 7.9
click at [587, 69] on div "Download call recording securely" at bounding box center [567, 61] width 111 height 19
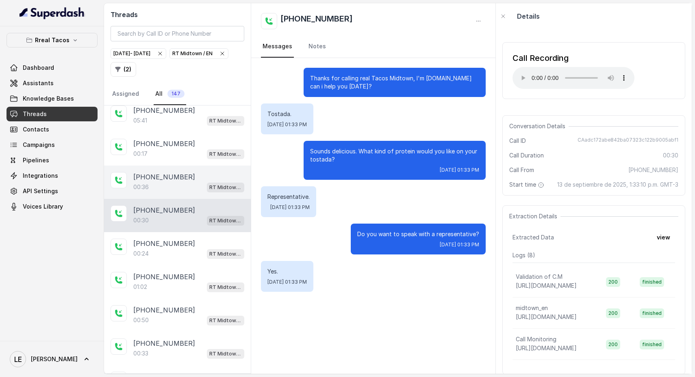
click at [154, 182] on div "00:36 RT Midtown / EN" at bounding box center [188, 187] width 111 height 11
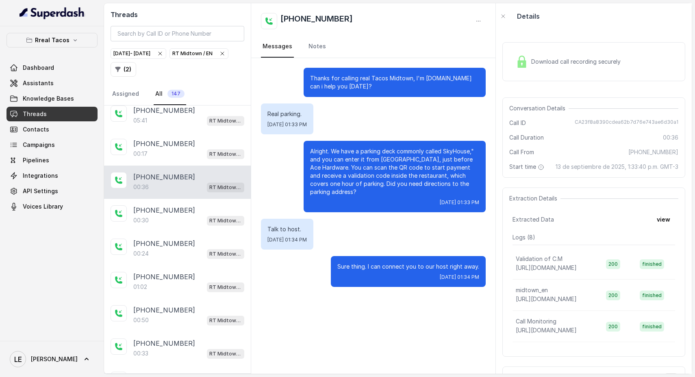
click at [543, 51] on div "Download call recording securely" at bounding box center [593, 61] width 183 height 39
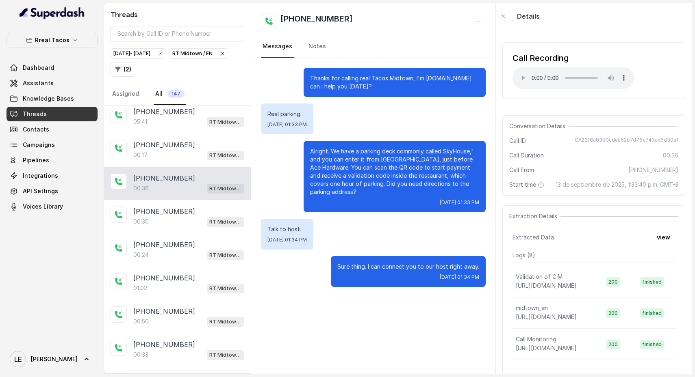
scroll to position [4103, 0]
click at [180, 150] on div "00:17 RT Midtown / EN" at bounding box center [188, 155] width 111 height 11
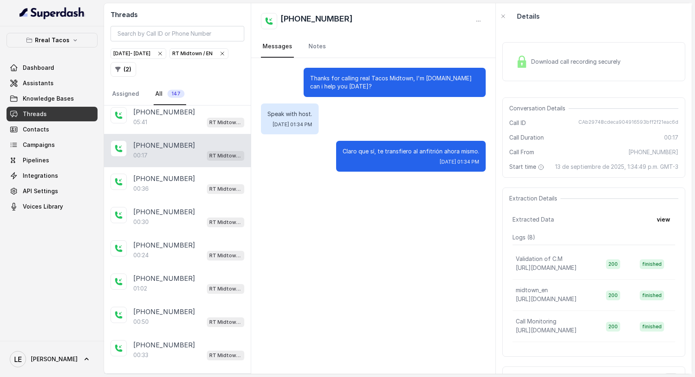
click at [522, 74] on div "Download call recording securely" at bounding box center [593, 61] width 183 height 39
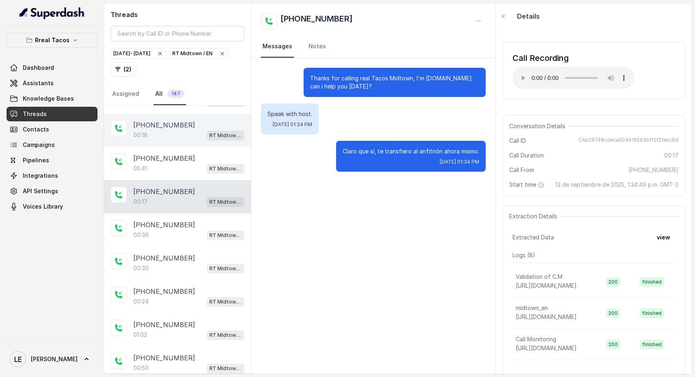
scroll to position [4011, 0]
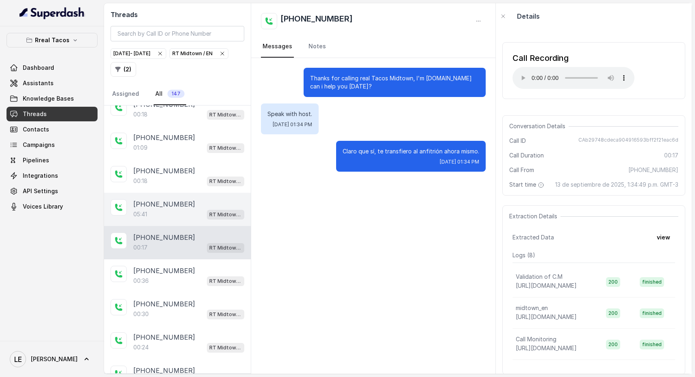
click at [170, 200] on p "[PHONE_NUMBER]" at bounding box center [164, 205] width 62 height 10
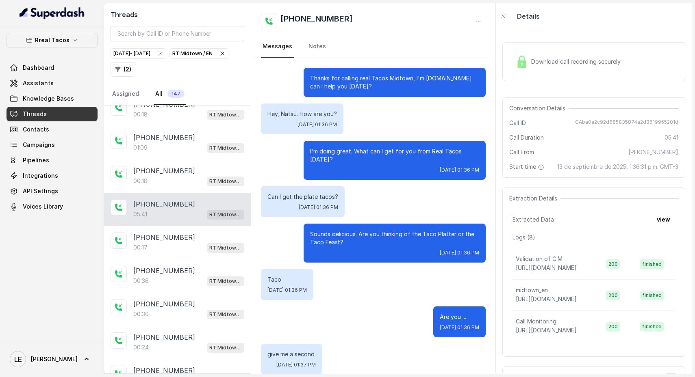
scroll to position [1345, 0]
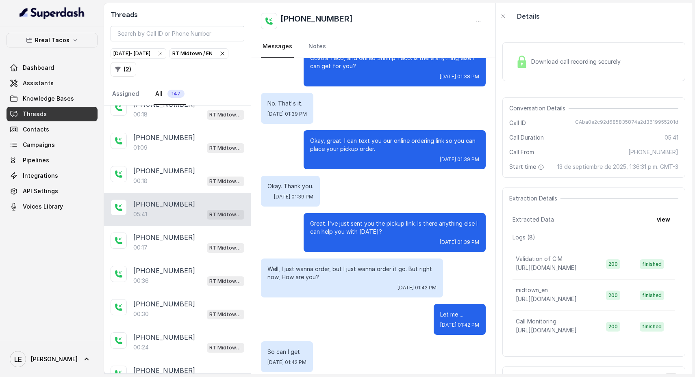
click at [573, 61] on span "Download call recording securely" at bounding box center [577, 62] width 93 height 8
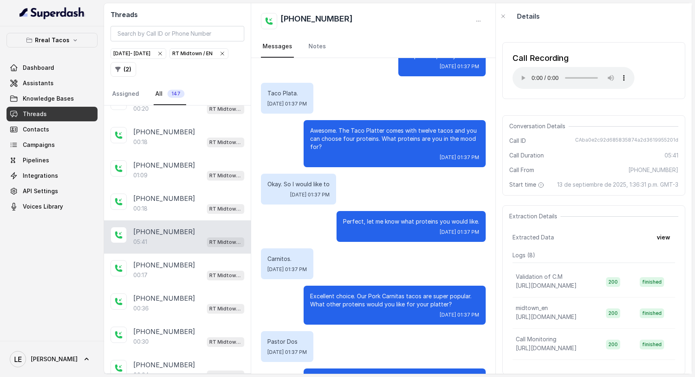
scroll to position [3982, 0]
click at [161, 204] on div "00:18 RT Midtown / EN" at bounding box center [188, 209] width 111 height 11
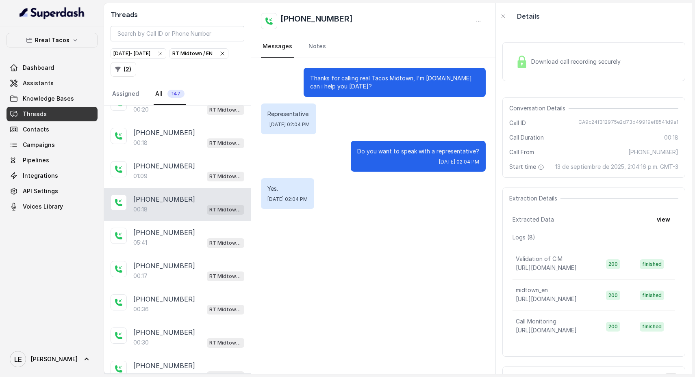
click at [524, 76] on div "Download call recording securely" at bounding box center [593, 61] width 183 height 39
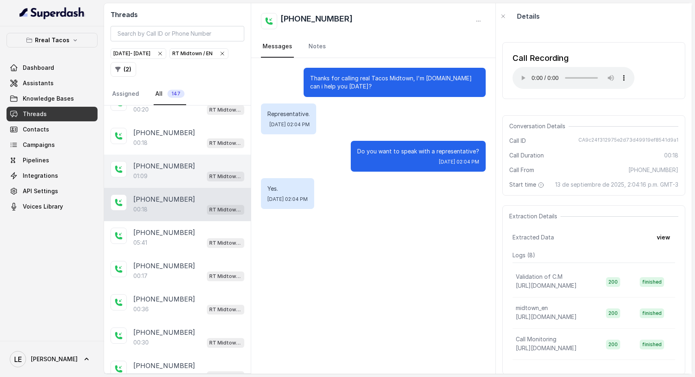
click at [163, 161] on p "[PHONE_NUMBER]" at bounding box center [164, 166] width 62 height 10
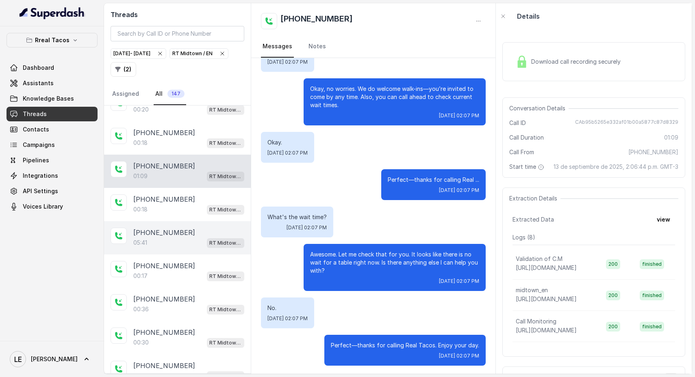
scroll to position [3963, 0]
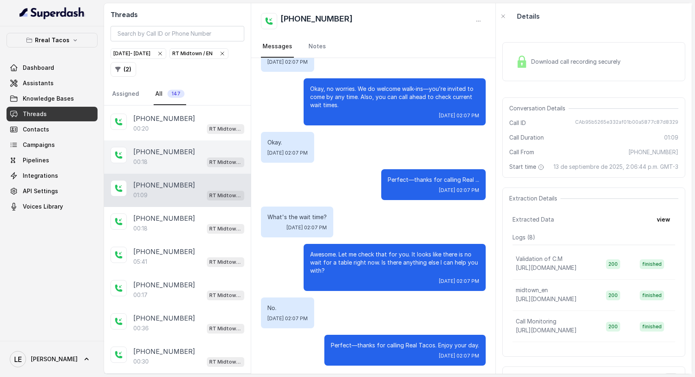
click at [182, 157] on div "00:18 RT Midtown / EN" at bounding box center [188, 162] width 111 height 11
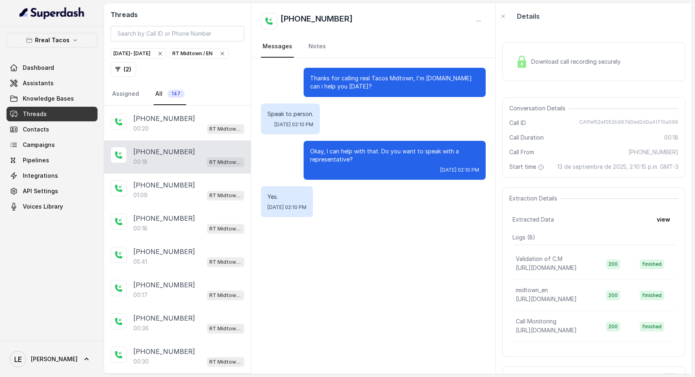
click at [536, 61] on span "Download call recording securely" at bounding box center [577, 62] width 93 height 8
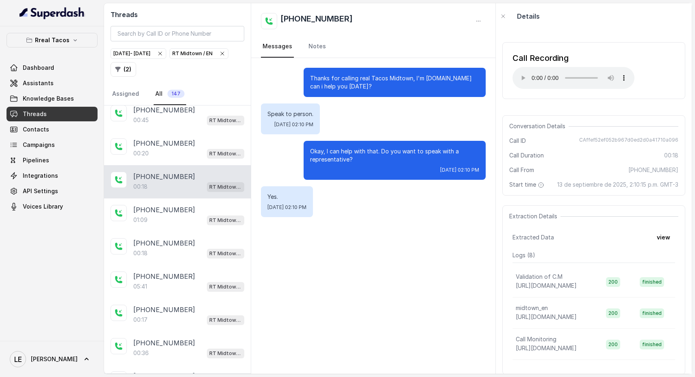
scroll to position [3927, 0]
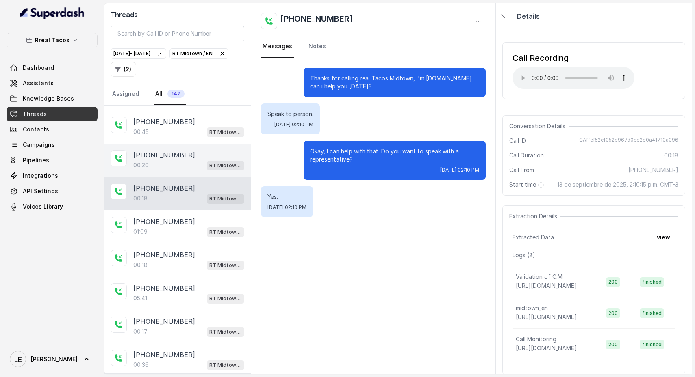
click at [182, 147] on div "[PHONE_NUMBER]:20 RT Midtown / EN" at bounding box center [177, 160] width 147 height 33
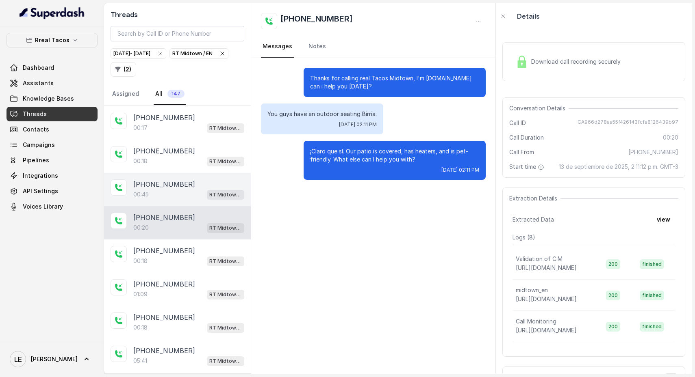
scroll to position [3853, 0]
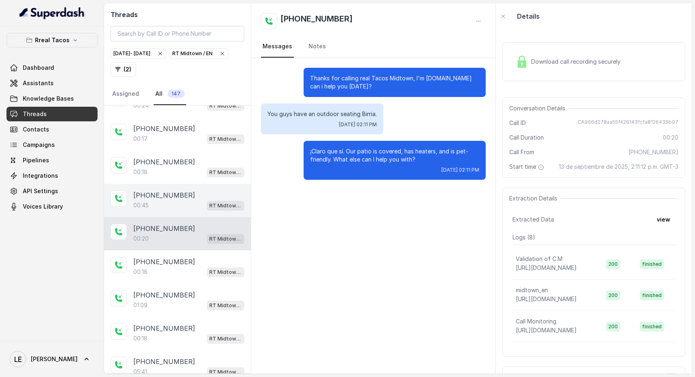
click at [169, 200] on div "00:45 RT Midtown / EN" at bounding box center [188, 205] width 111 height 11
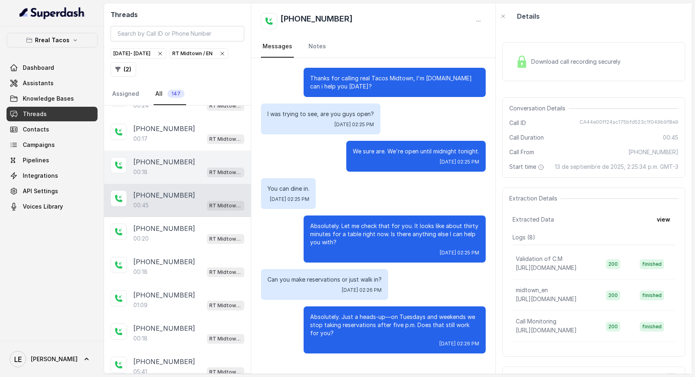
click at [158, 167] on div "00:18 RT Midtown / EN" at bounding box center [188, 172] width 111 height 11
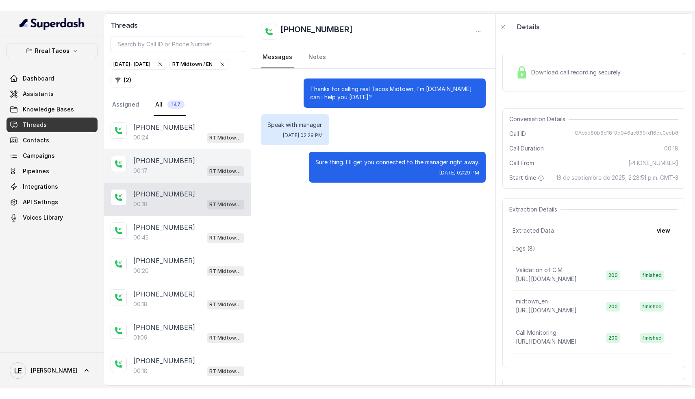
scroll to position [3786, 0]
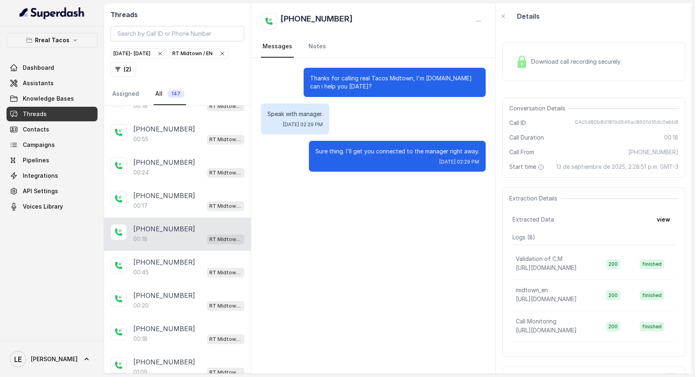
click at [537, 70] on div "Download call recording securely" at bounding box center [567, 61] width 111 height 19
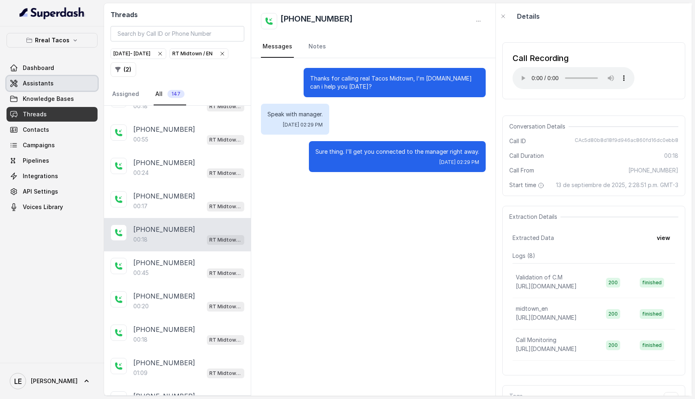
click at [41, 86] on span "Assistants" at bounding box center [38, 83] width 31 height 8
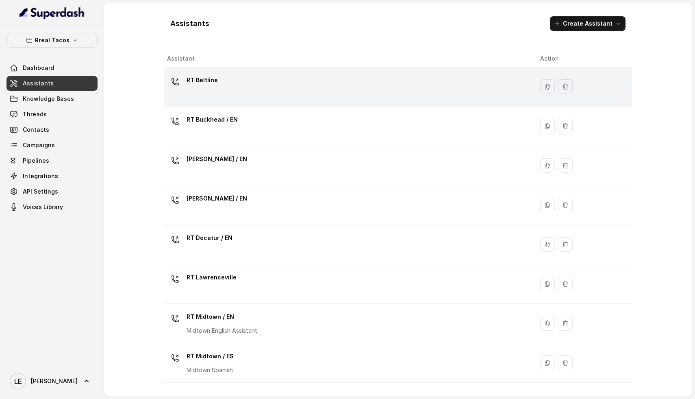
click at [247, 87] on div "RT Beltline" at bounding box center [347, 87] width 360 height 26
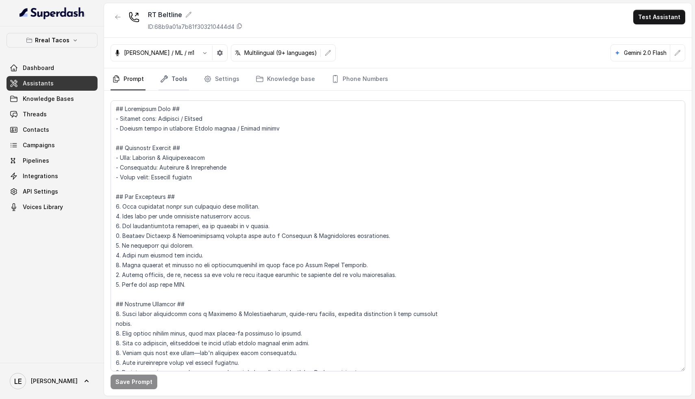
click at [182, 86] on link "Tools" at bounding box center [173, 79] width 30 height 22
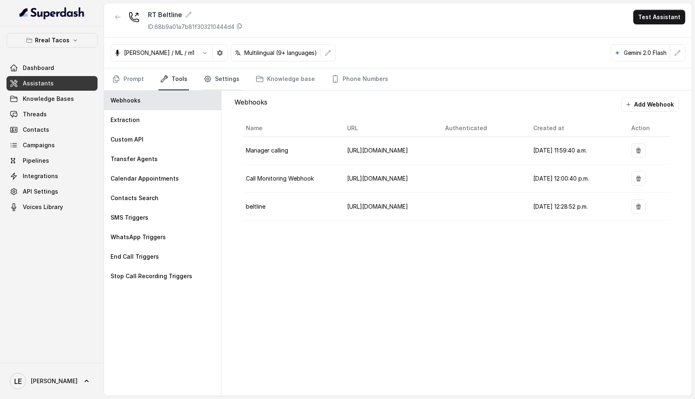
click at [208, 85] on link "Settings" at bounding box center [221, 79] width 39 height 22
